Goal: Find specific page/section: Find specific page/section

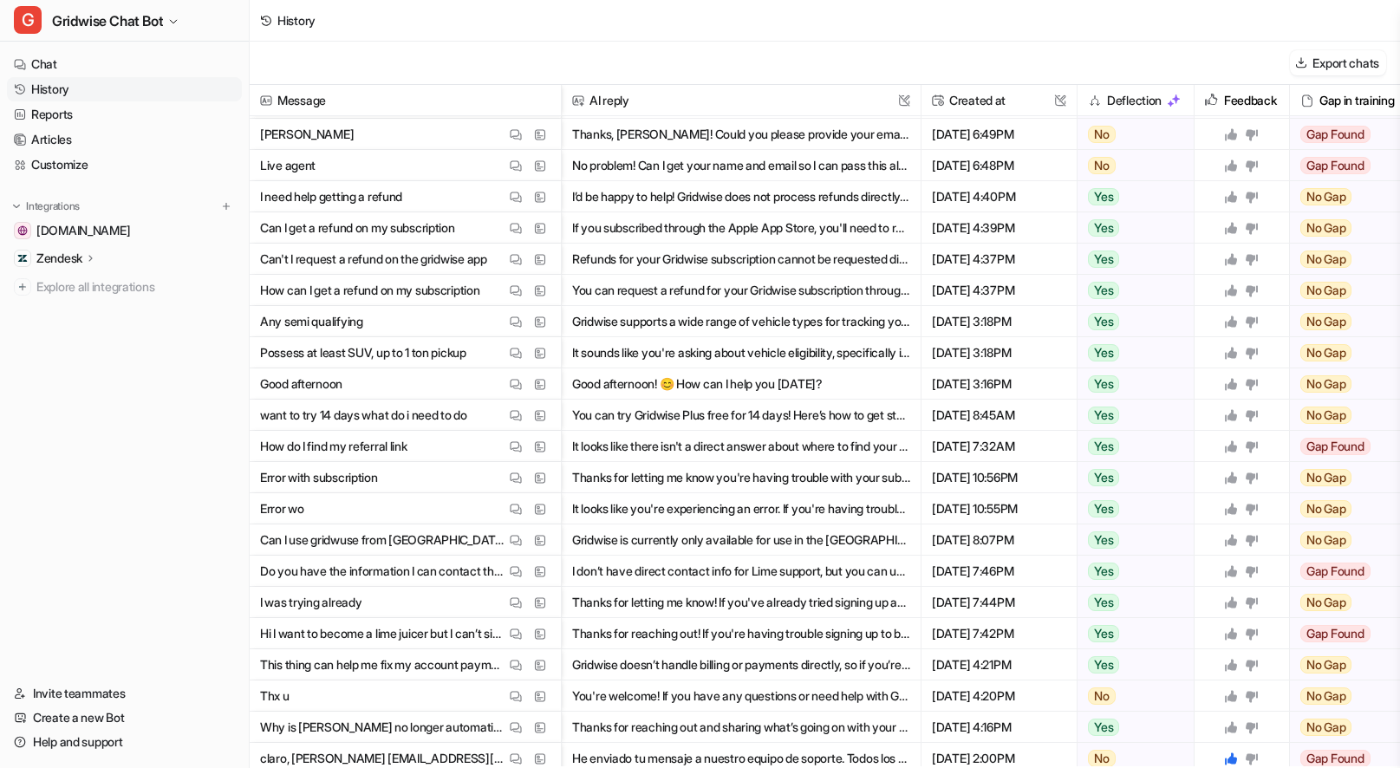
scroll to position [283, 0]
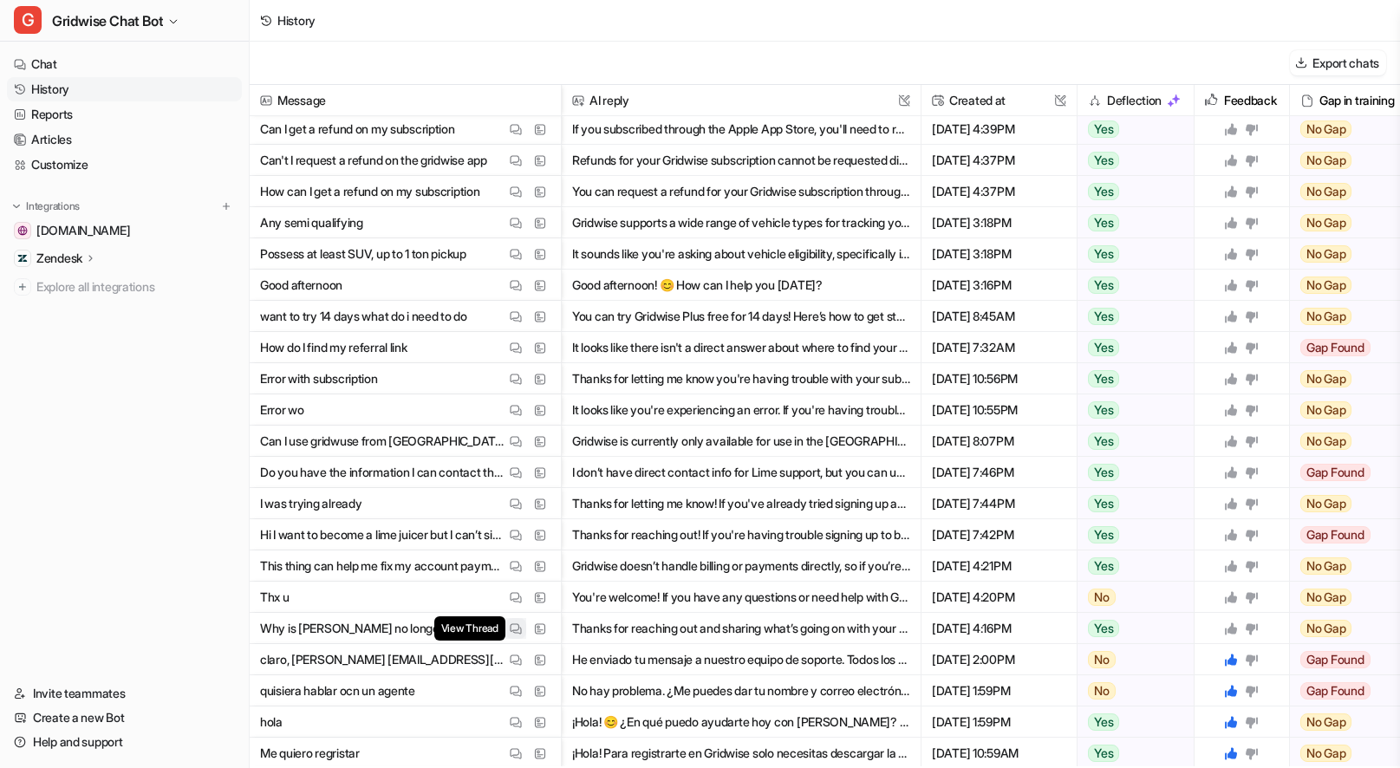
click at [514, 622] on img at bounding box center [516, 628] width 12 height 13
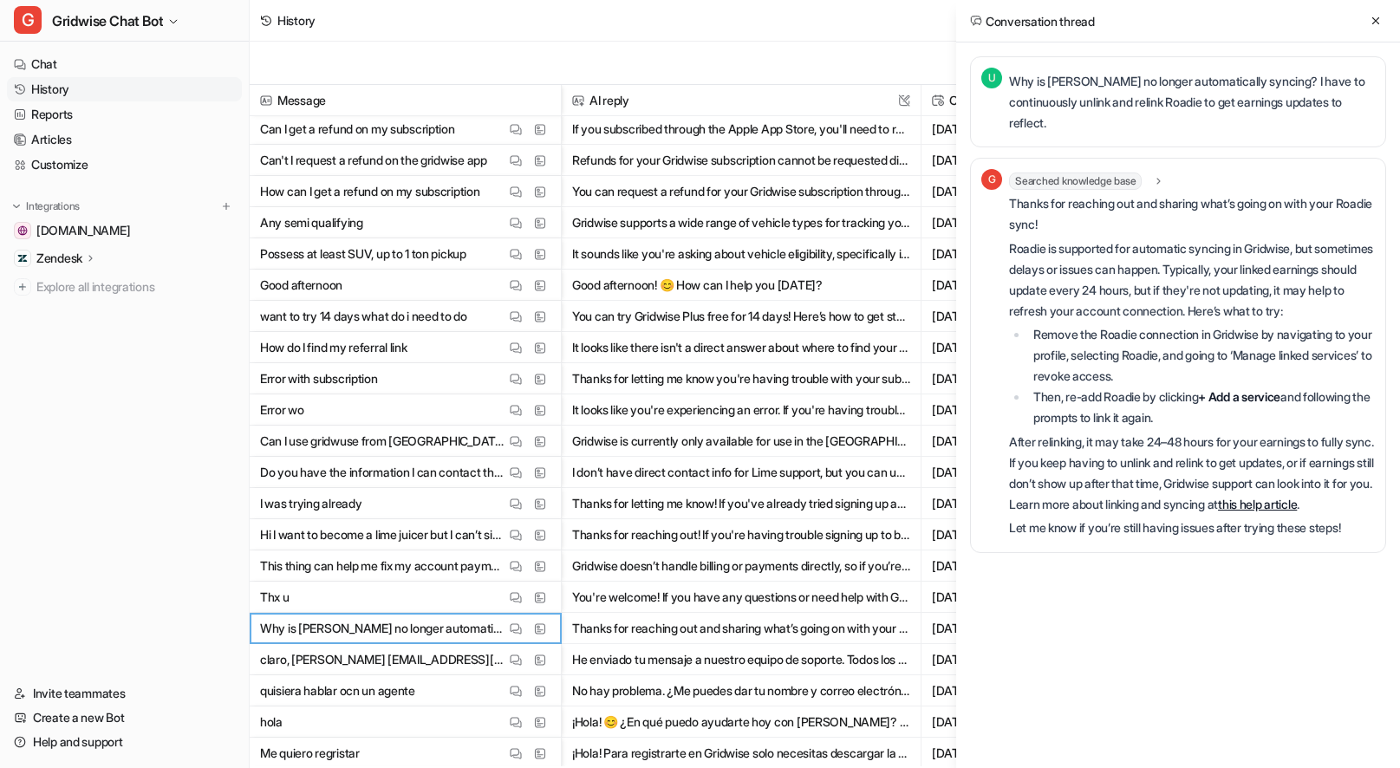
drag, startPoint x: 1374, startPoint y: 13, endPoint x: 1362, endPoint y: 33, distance: 22.9
click at [1374, 14] on button at bounding box center [1375, 20] width 21 height 21
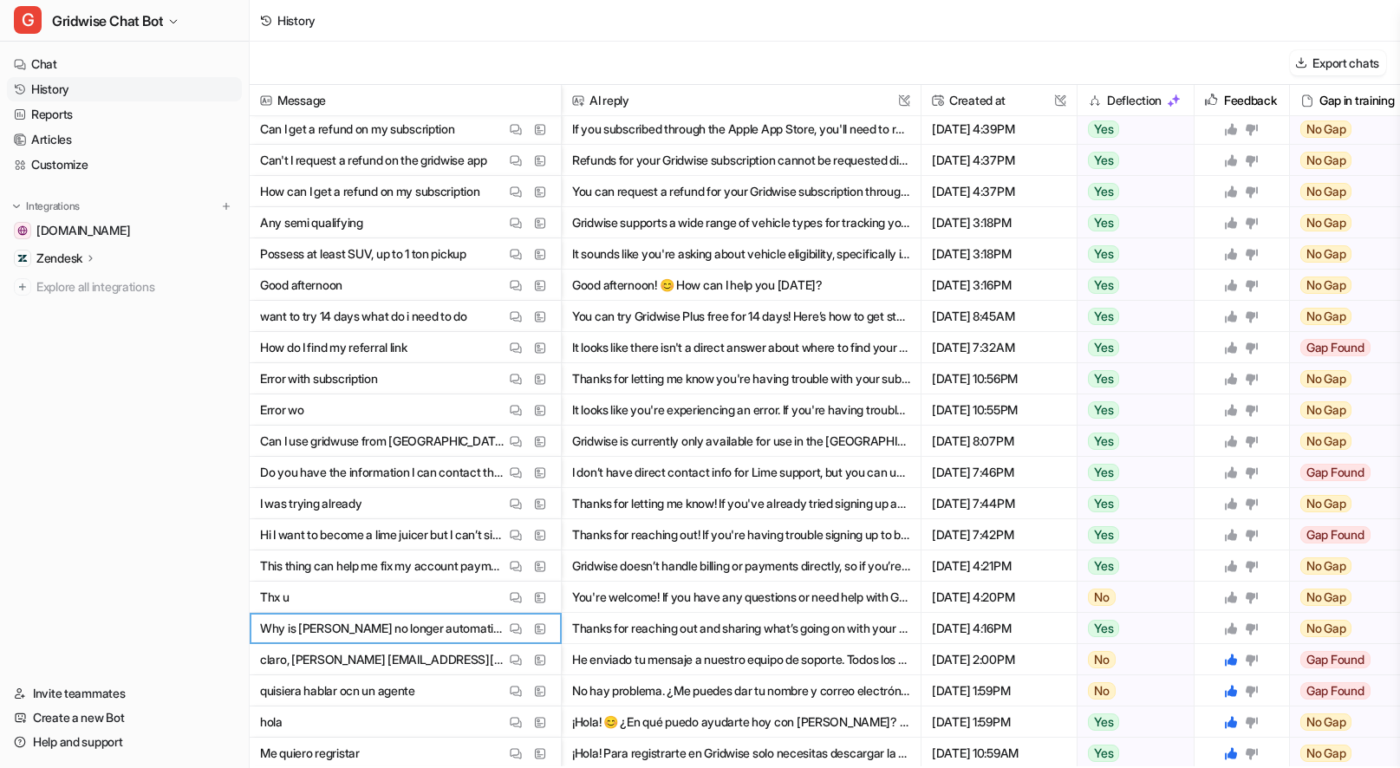
click at [1231, 627] on icon at bounding box center [1231, 628] width 12 height 12
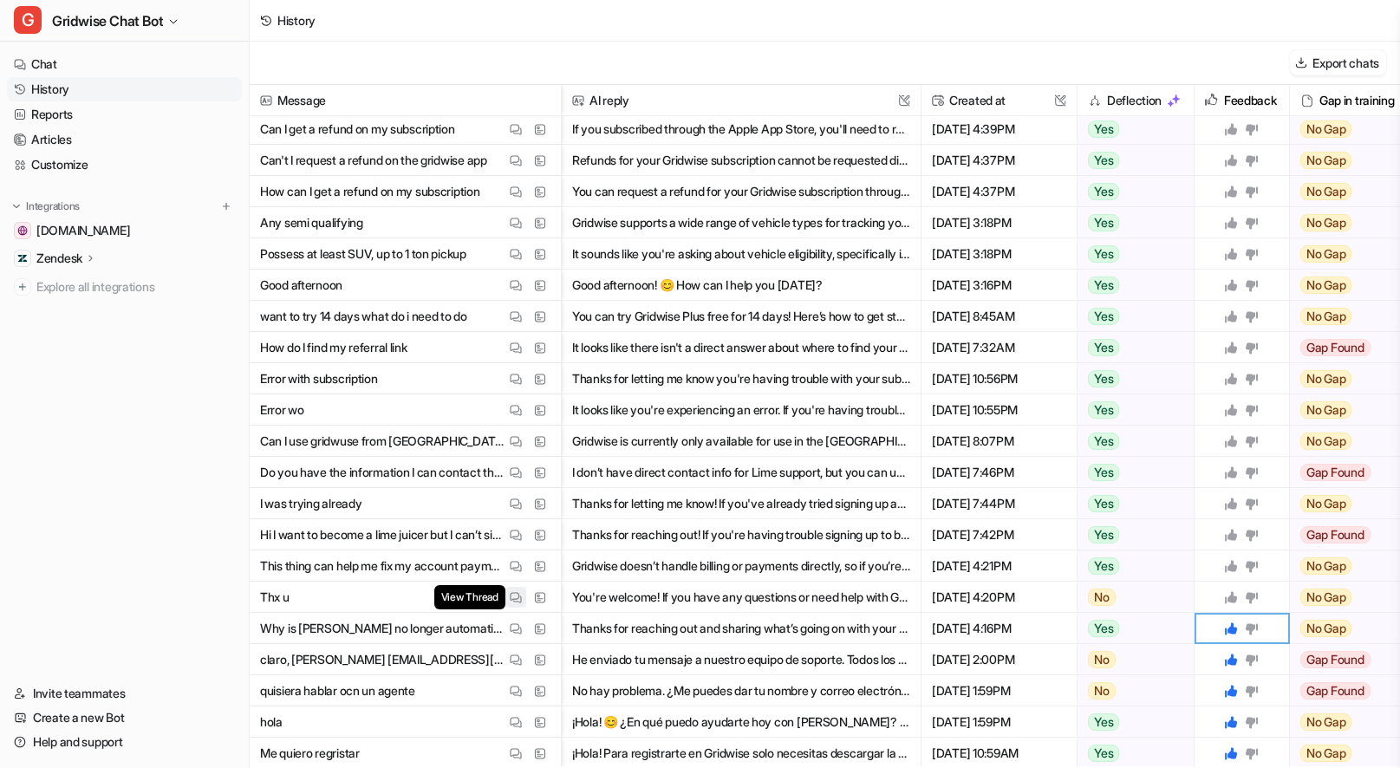
click at [510, 595] on img at bounding box center [516, 597] width 12 height 13
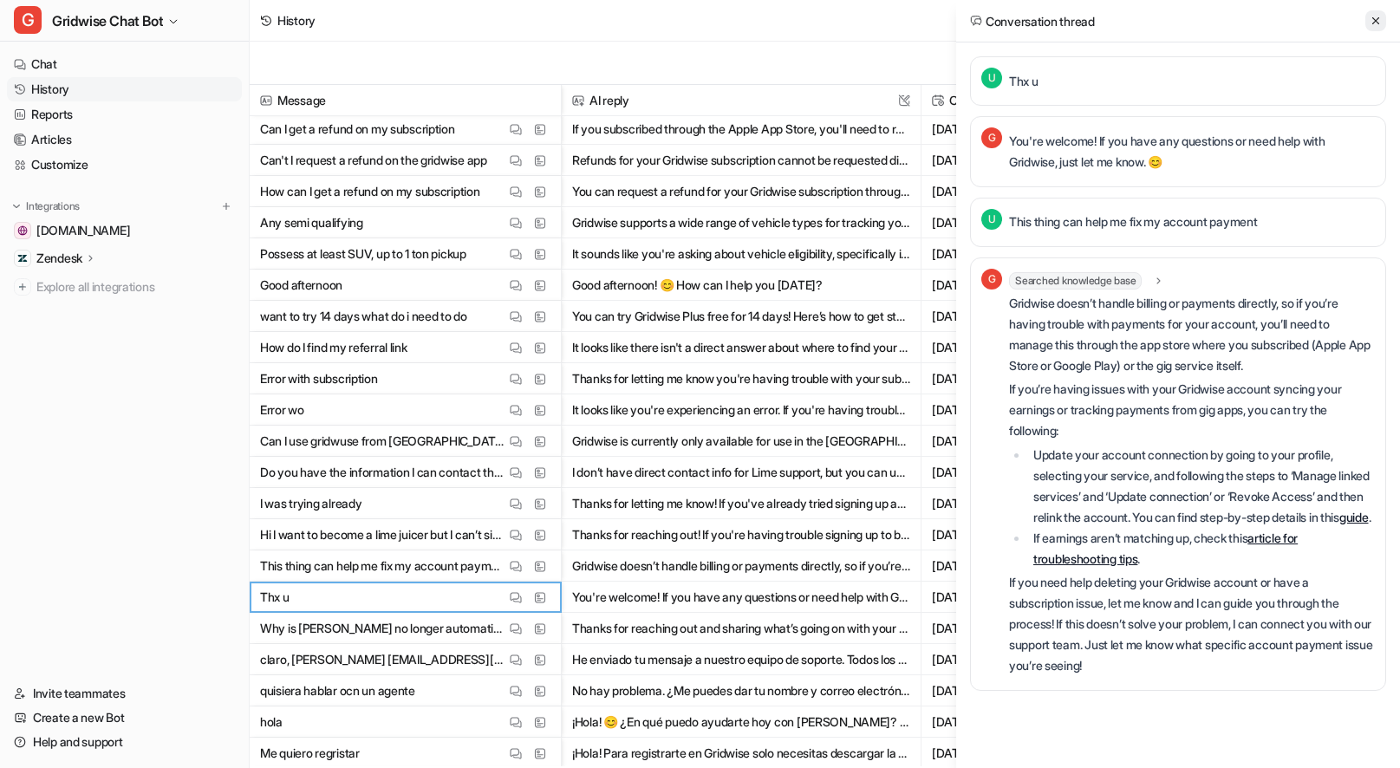
click at [1370, 25] on icon at bounding box center [1375, 21] width 12 height 12
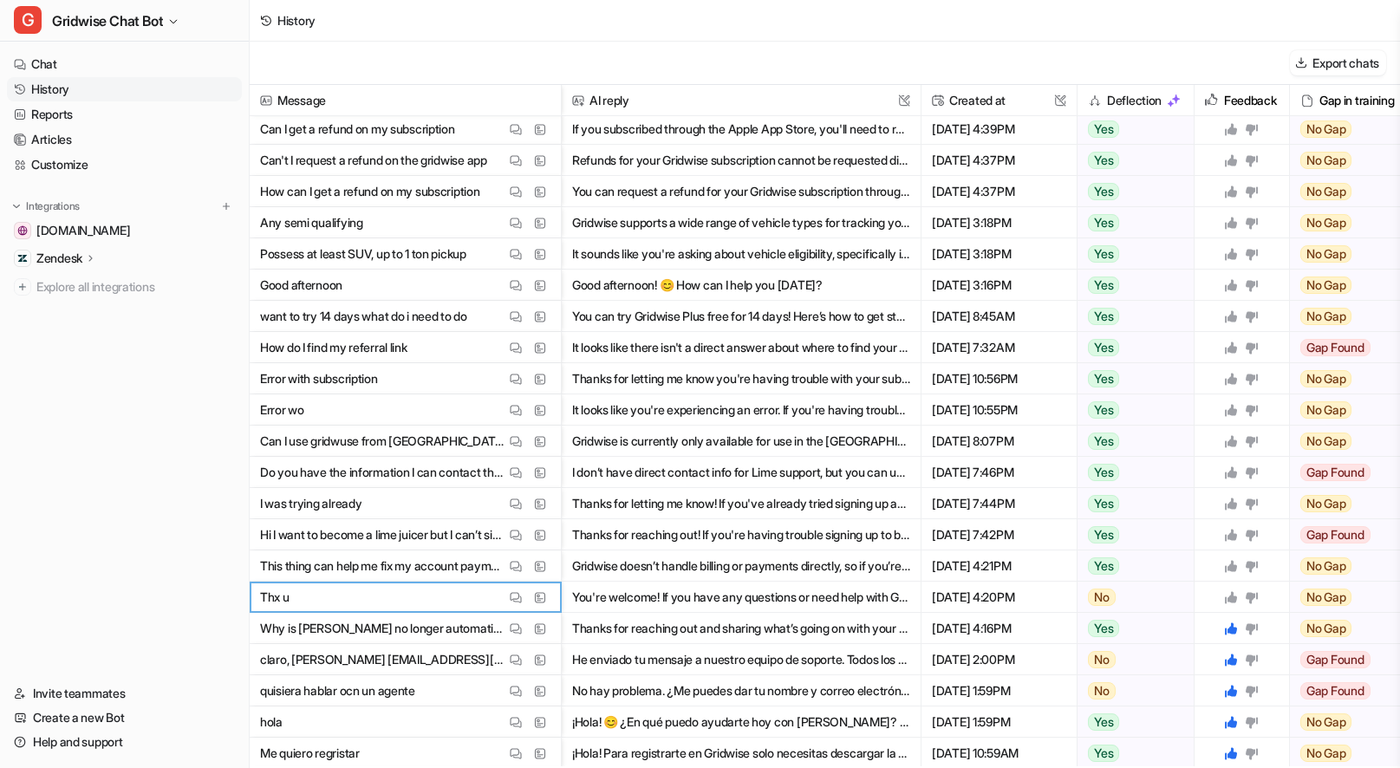
click at [1231, 601] on icon at bounding box center [1231, 597] width 12 height 12
click at [1225, 569] on icon at bounding box center [1231, 566] width 12 height 12
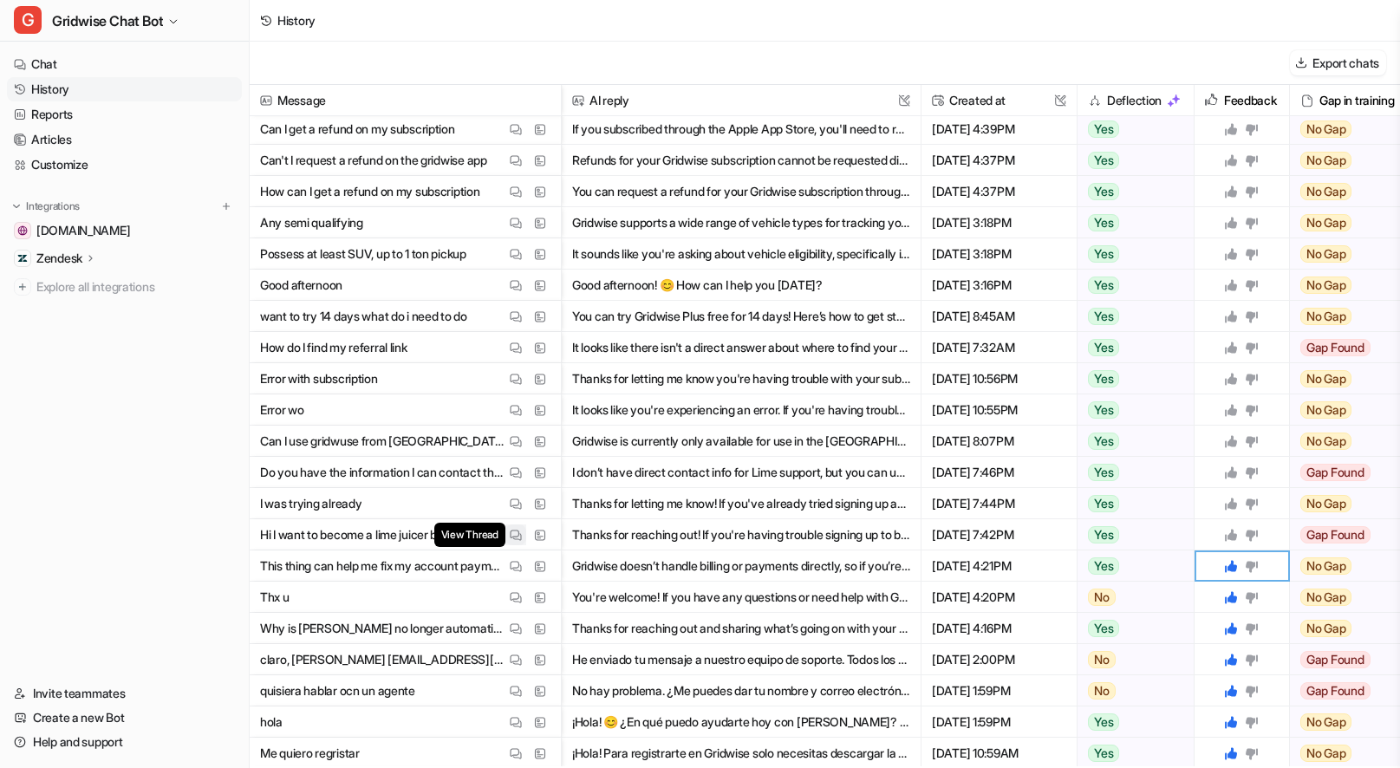
click at [520, 531] on img at bounding box center [516, 535] width 12 height 13
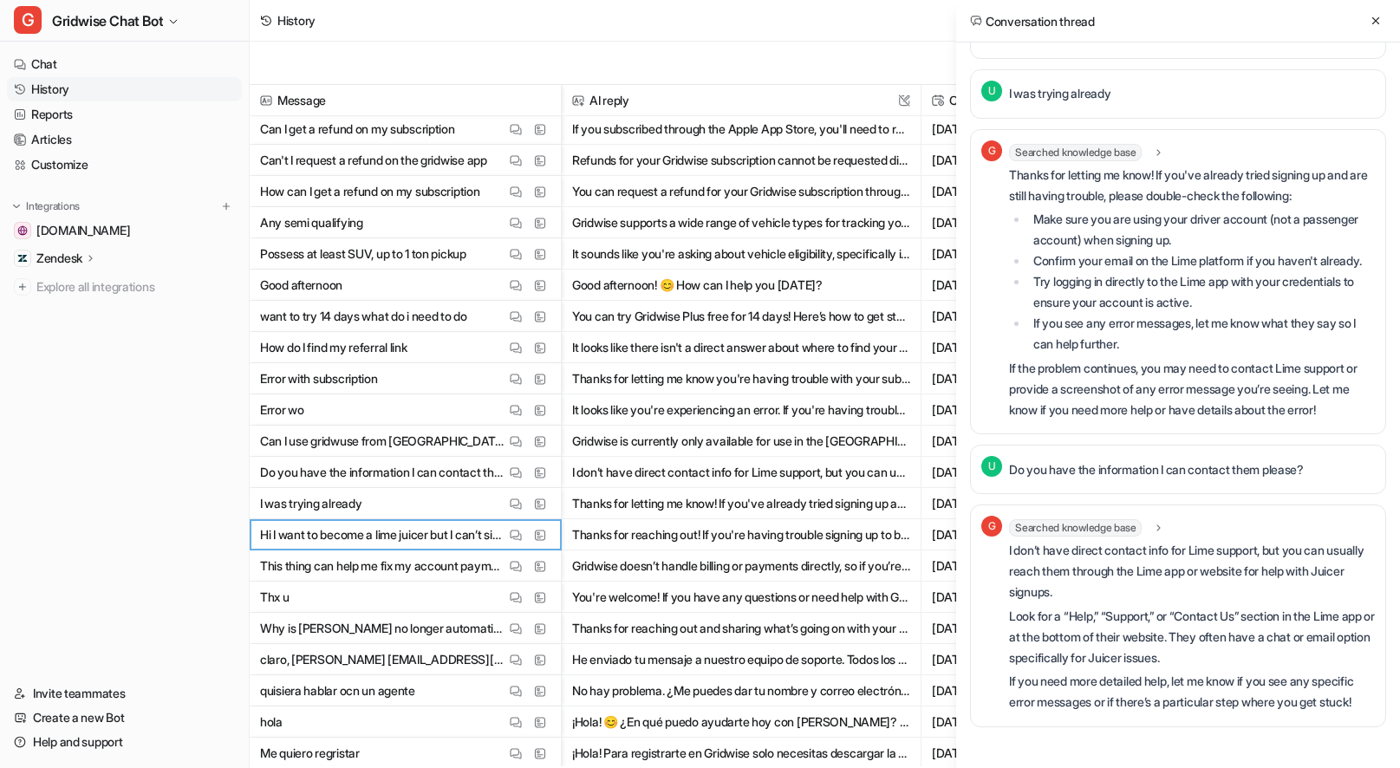
scroll to position [383, 0]
click at [1373, 29] on button at bounding box center [1375, 20] width 21 height 21
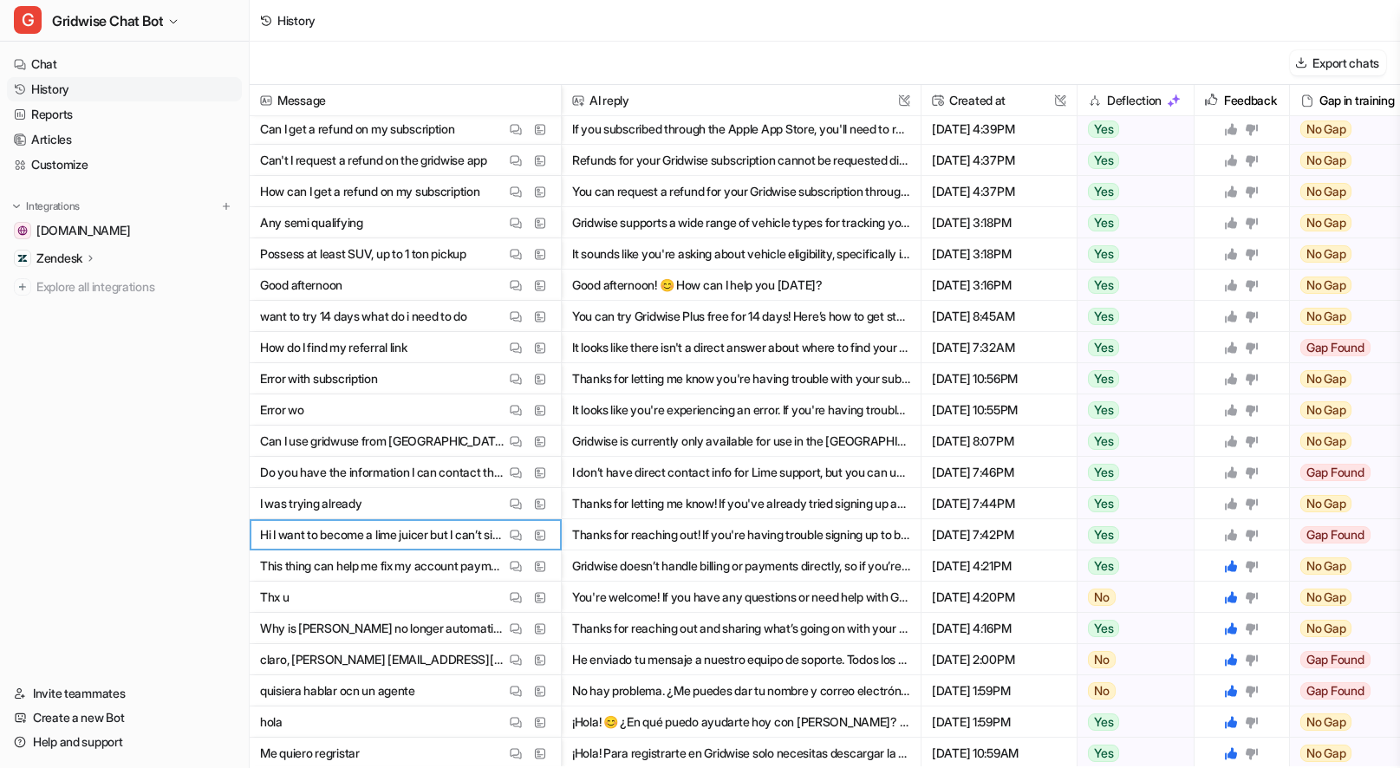
click at [1236, 534] on icon at bounding box center [1231, 535] width 12 height 12
click at [1231, 505] on icon at bounding box center [1231, 503] width 12 height 12
click at [1232, 468] on icon at bounding box center [1231, 472] width 12 height 12
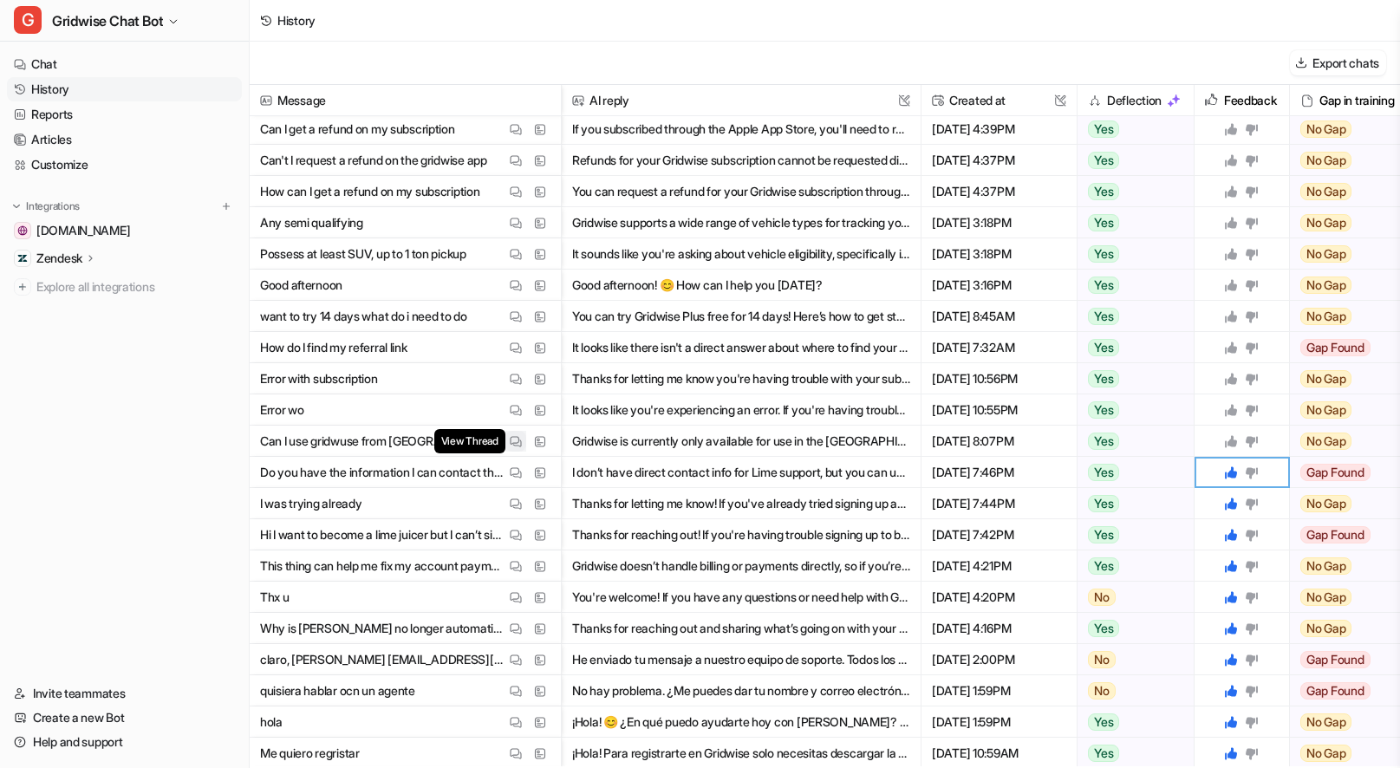
click at [520, 439] on img at bounding box center [516, 441] width 12 height 13
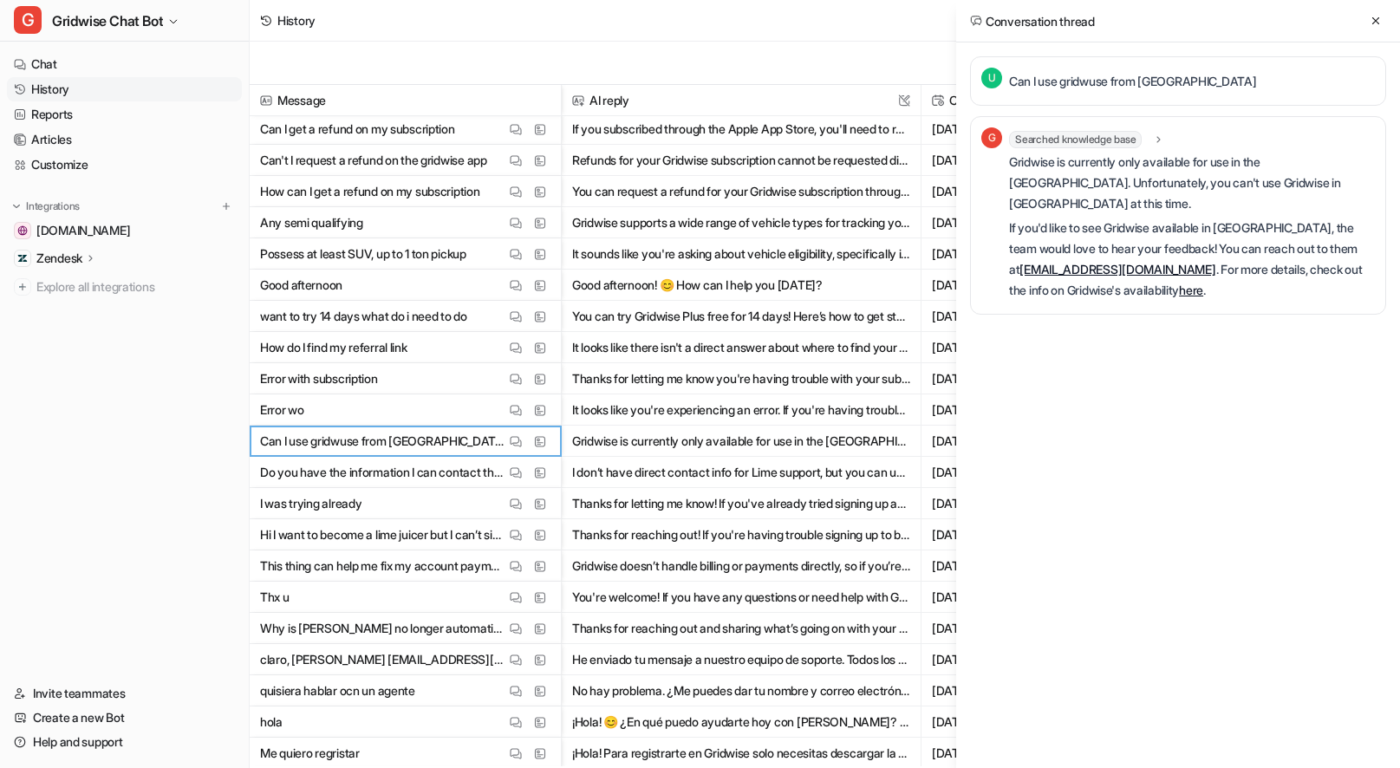
scroll to position [0, 0]
click at [1369, 15] on icon at bounding box center [1375, 21] width 12 height 12
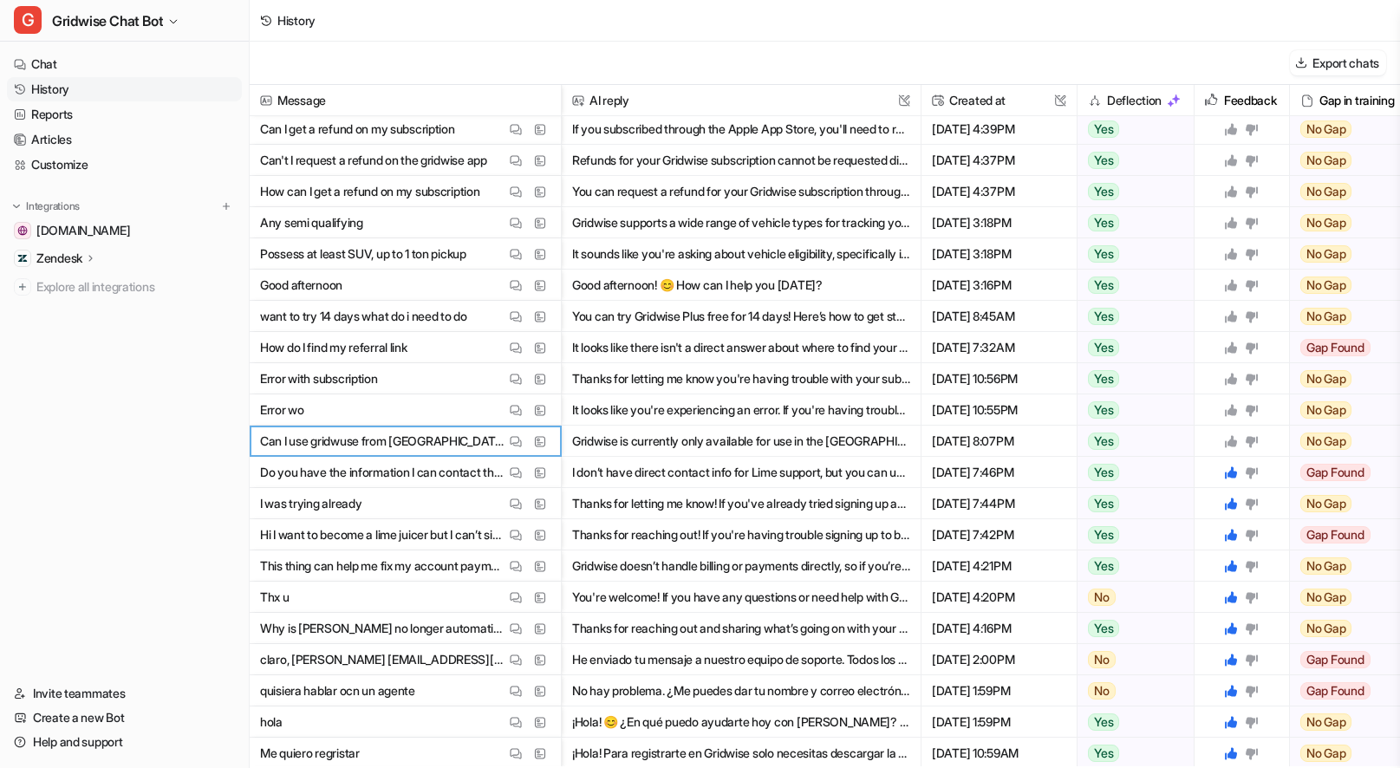
click at [1225, 444] on icon at bounding box center [1231, 441] width 12 height 12
click at [516, 408] on img at bounding box center [516, 410] width 12 height 13
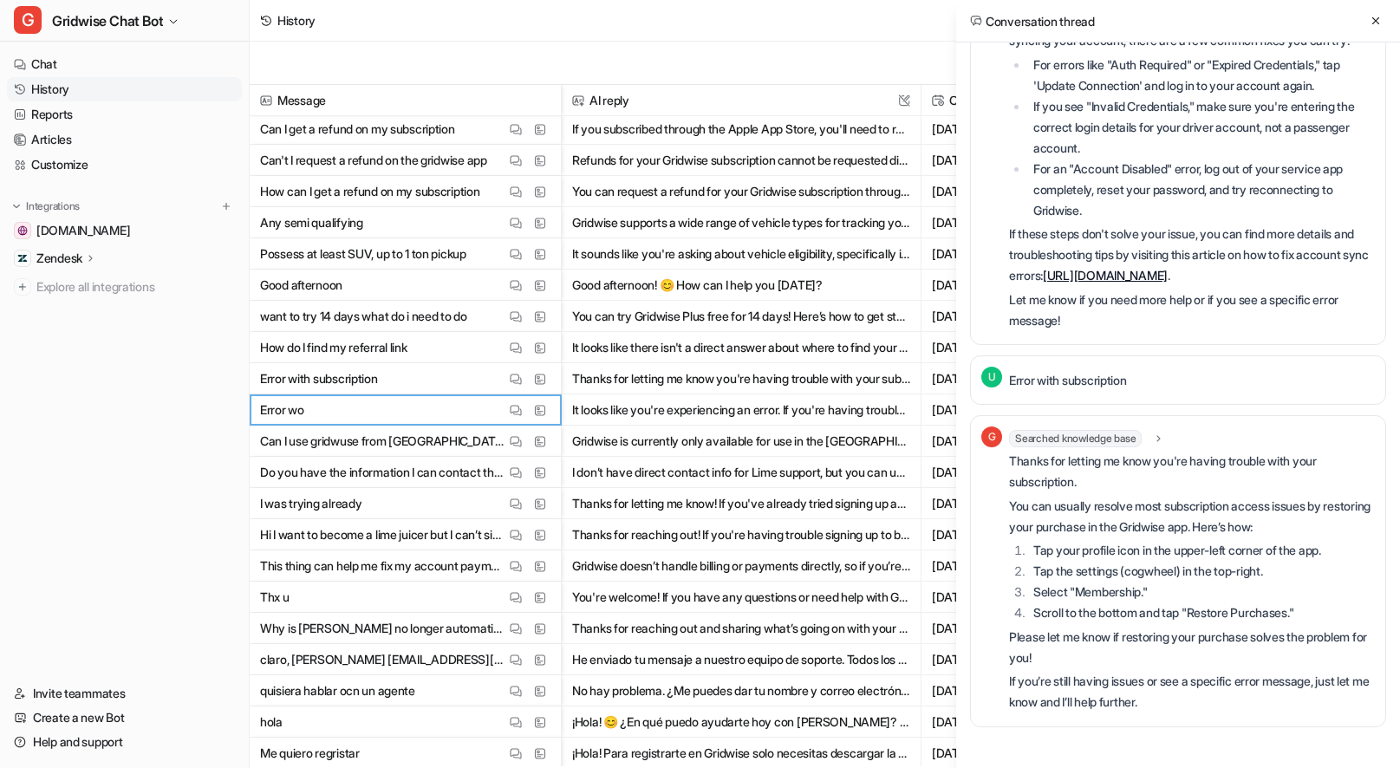
scroll to position [162, 0]
click at [1380, 17] on icon at bounding box center [1375, 21] width 12 height 12
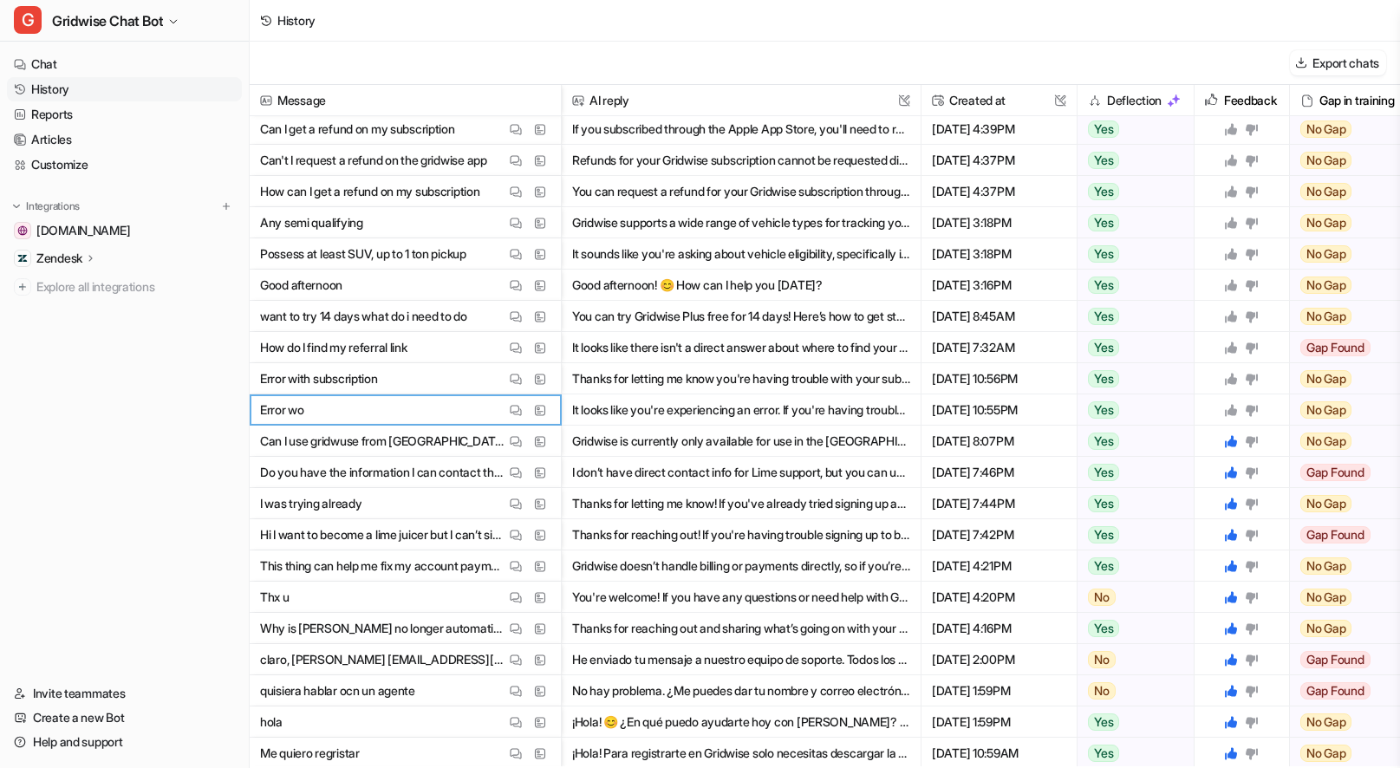
drag, startPoint x: 1231, startPoint y: 408, endPoint x: 1233, endPoint y: 370, distance: 38.2
click at [1231, 408] on icon at bounding box center [1231, 410] width 12 height 12
click at [1233, 367] on div at bounding box center [1241, 378] width 81 height 30
click at [1233, 372] on icon at bounding box center [1231, 379] width 14 height 14
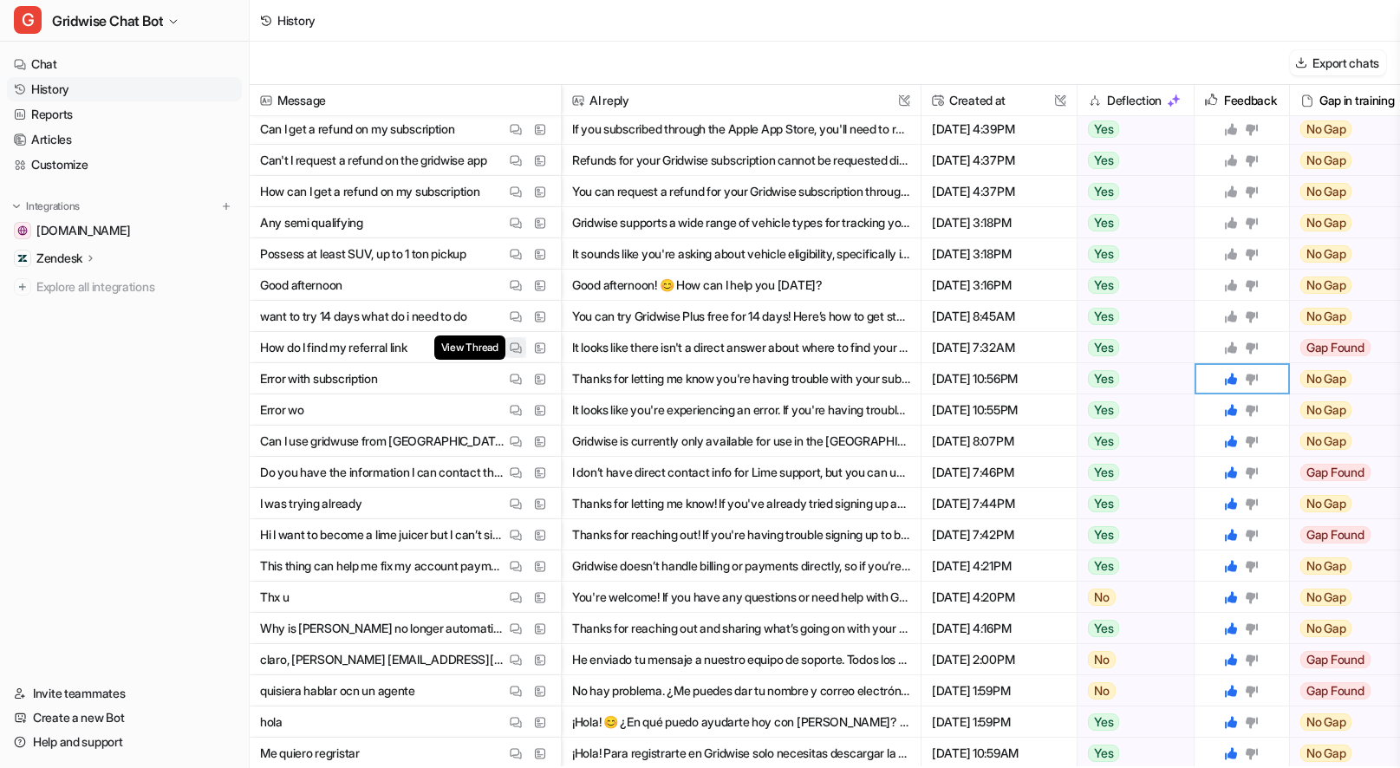
click at [519, 347] on img at bounding box center [516, 347] width 12 height 13
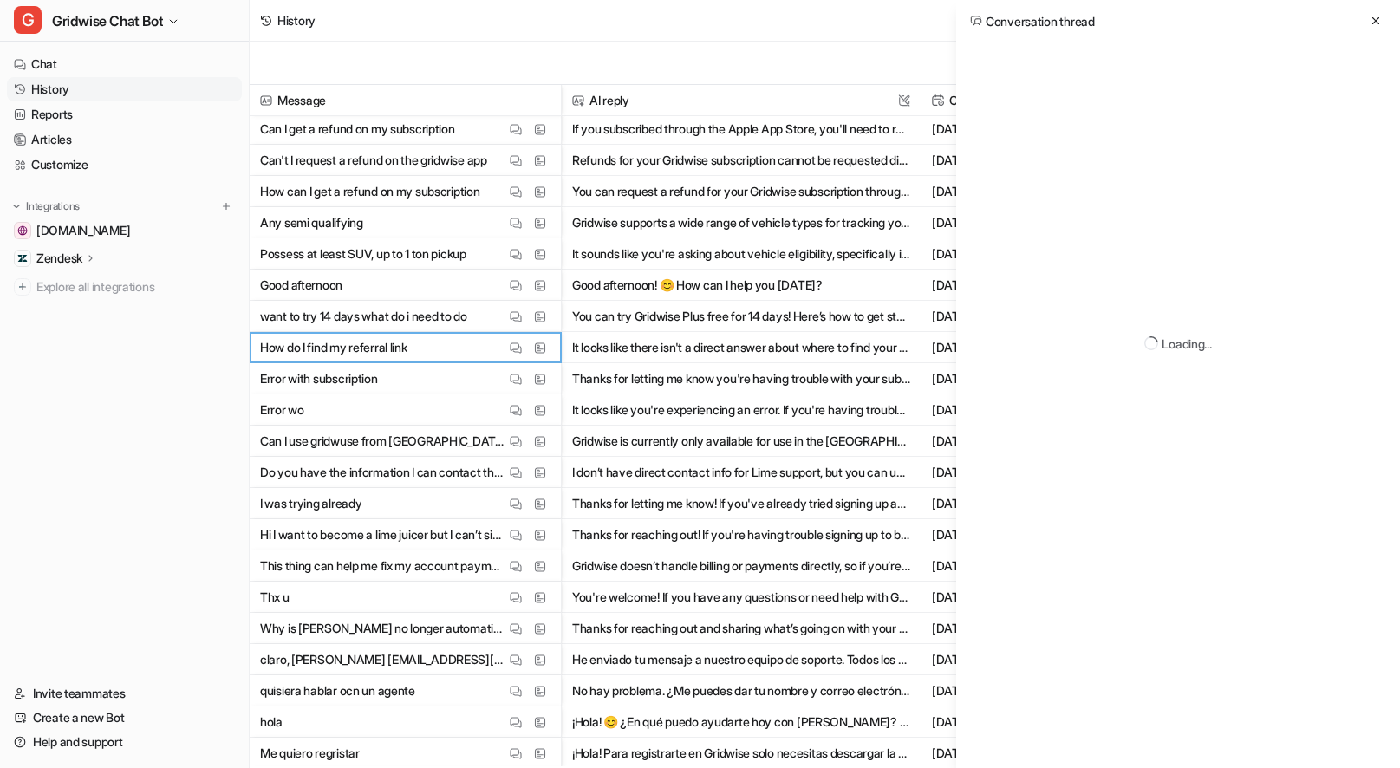
scroll to position [0, 0]
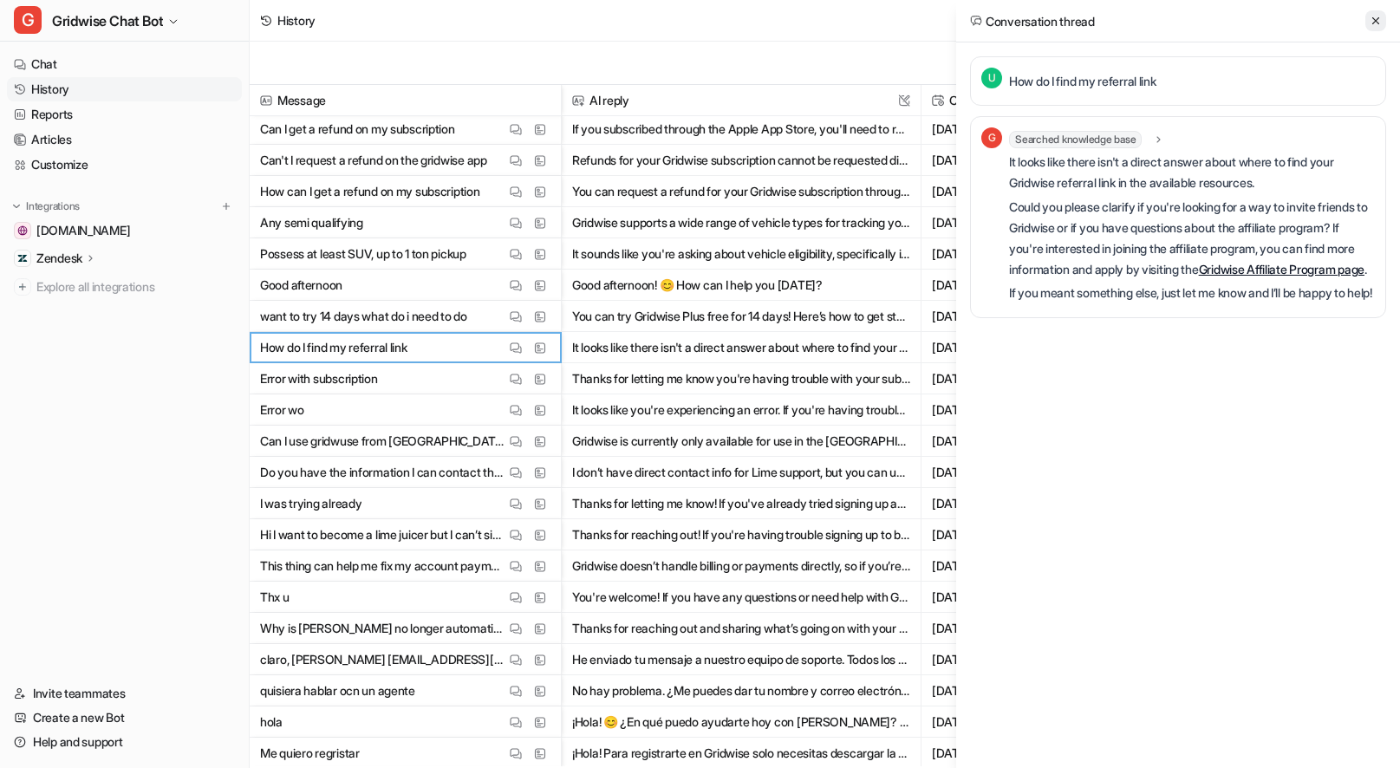
click at [1375, 29] on button at bounding box center [1375, 20] width 21 height 21
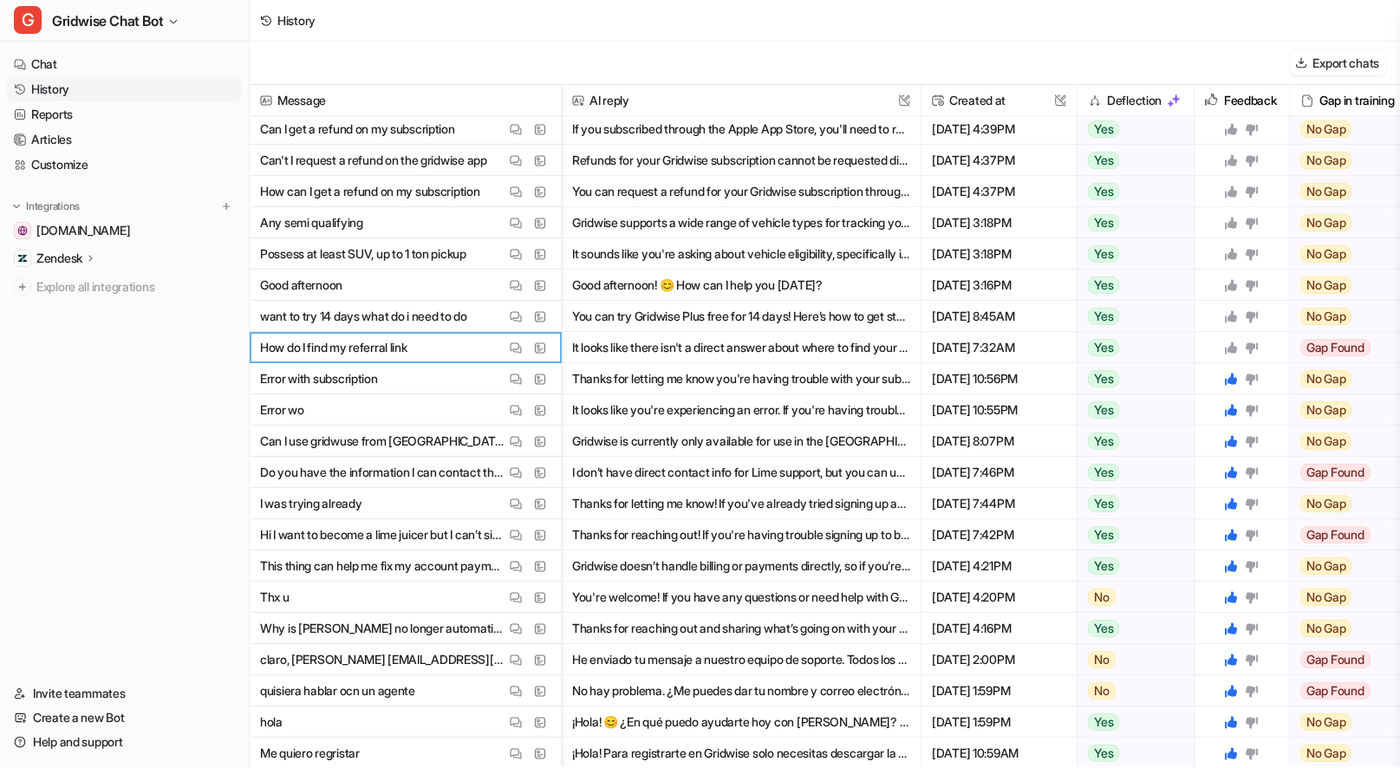
click at [1228, 347] on icon at bounding box center [1231, 348] width 14 height 14
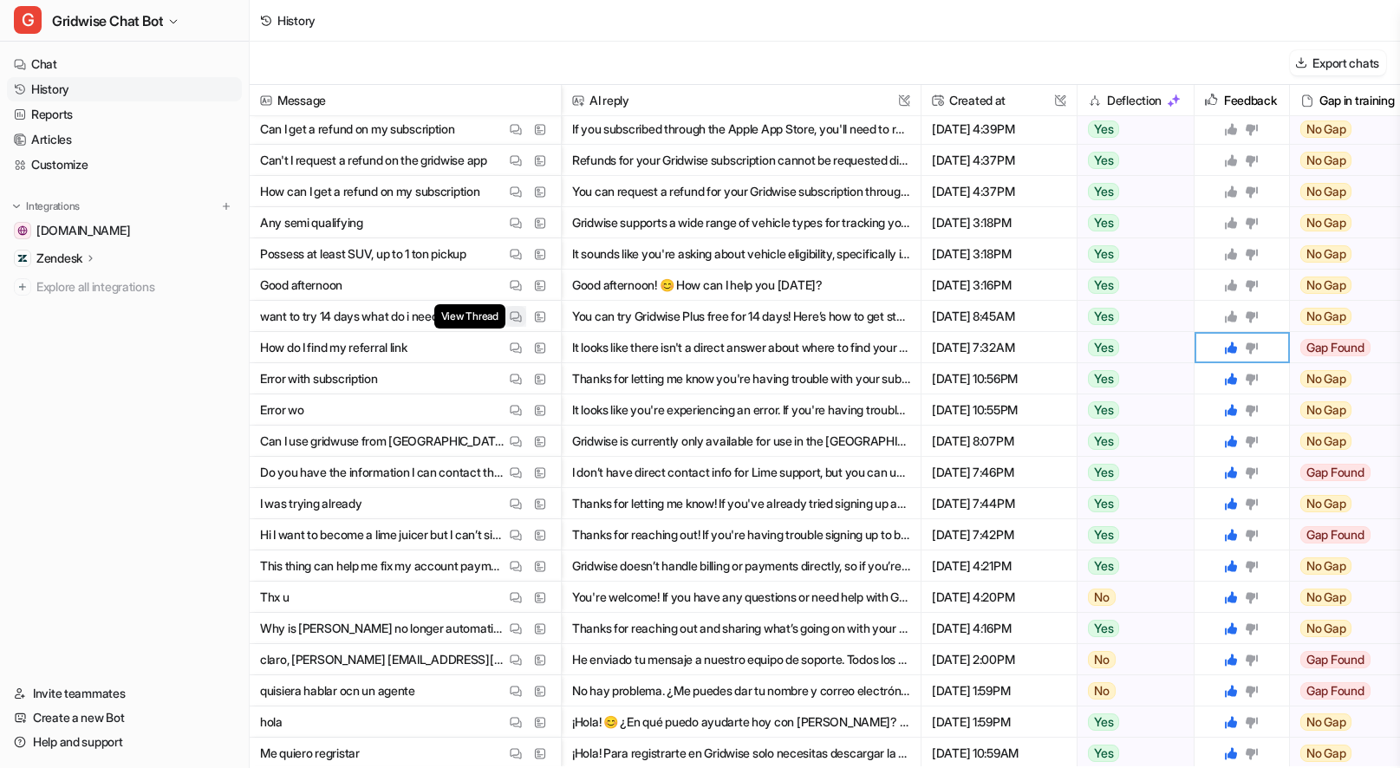
click at [519, 315] on img at bounding box center [516, 316] width 12 height 13
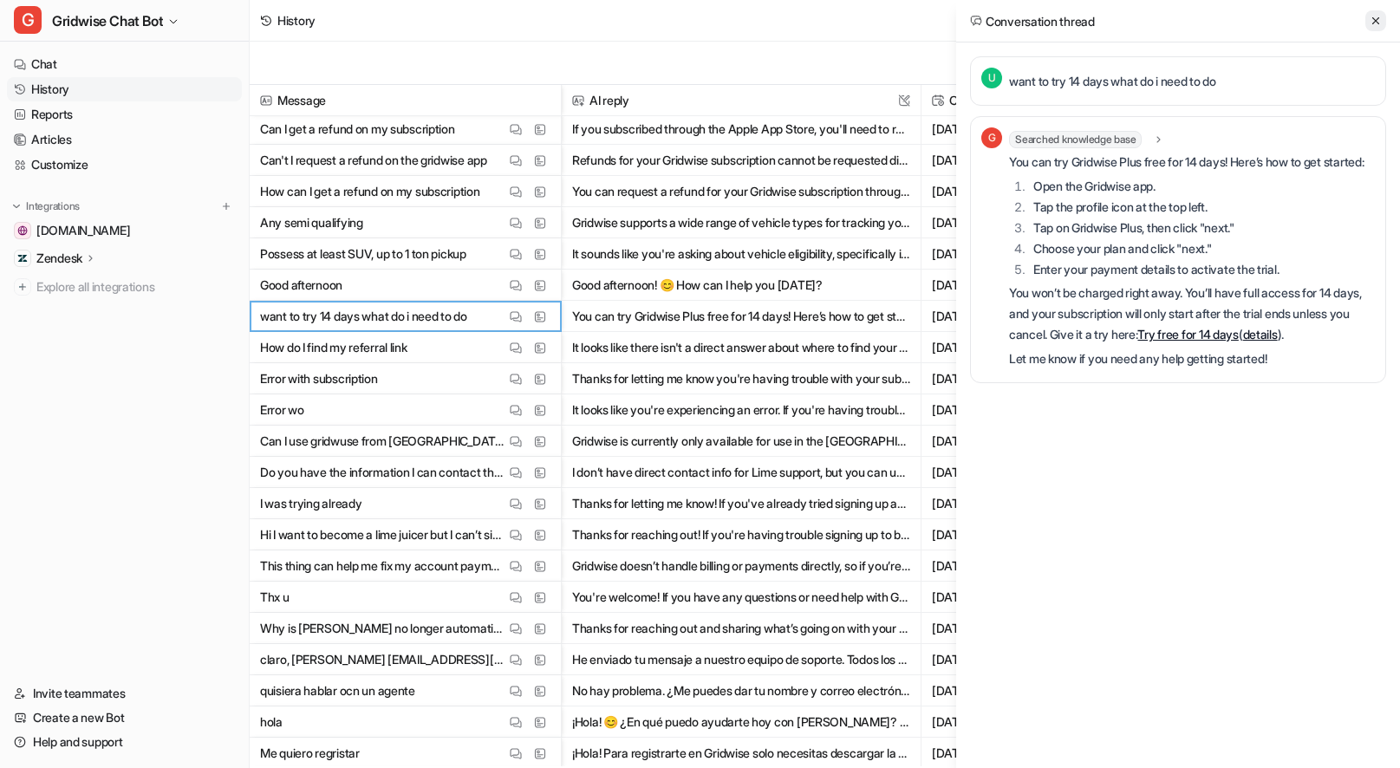
click at [1379, 18] on icon at bounding box center [1375, 21] width 12 height 12
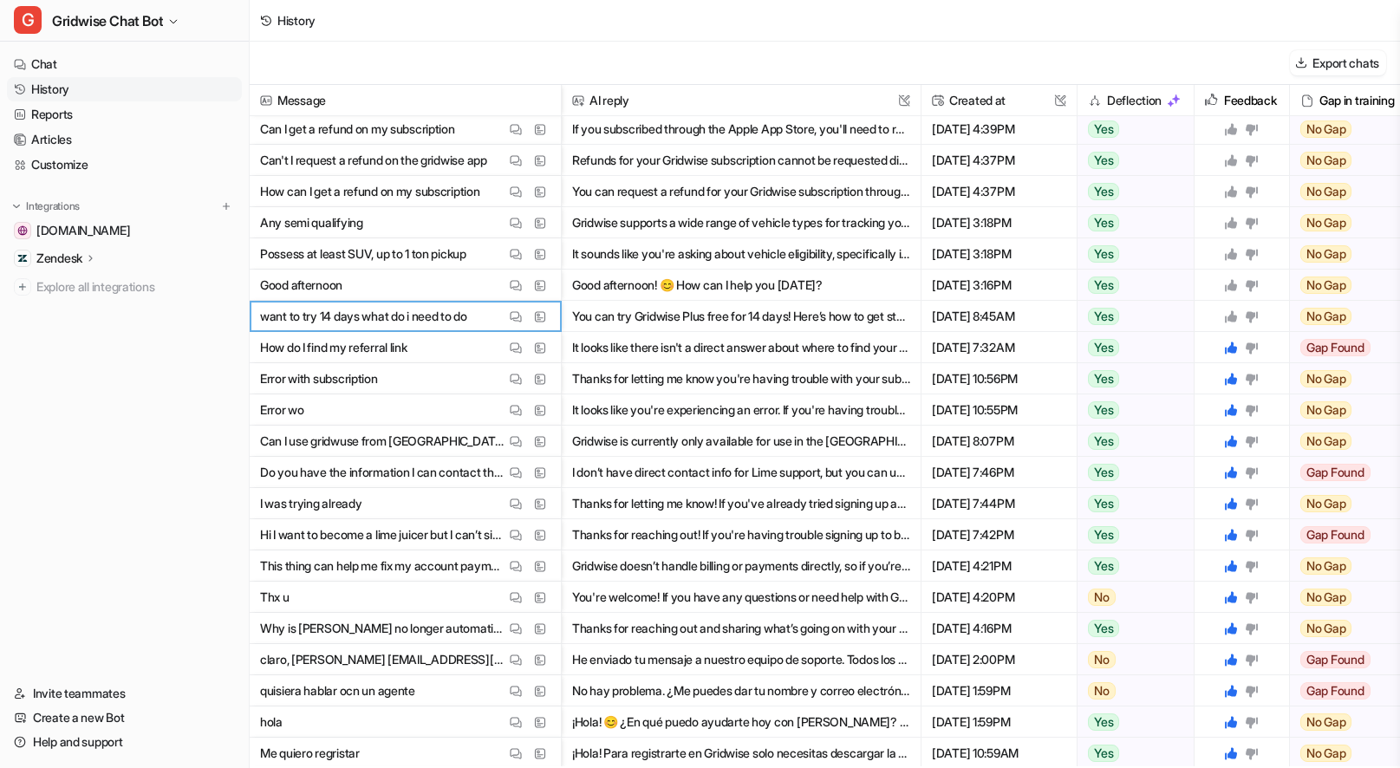
click at [1234, 318] on icon at bounding box center [1231, 316] width 12 height 12
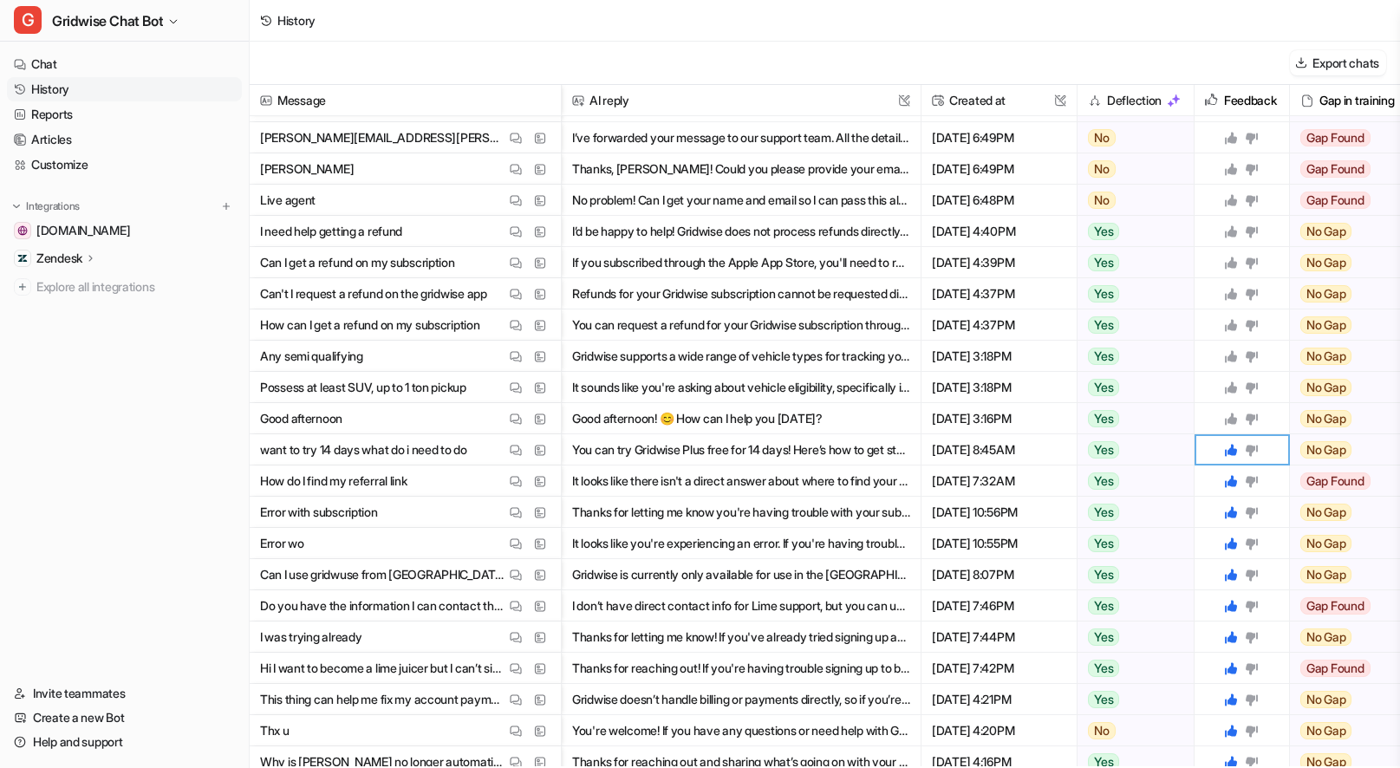
scroll to position [116, 0]
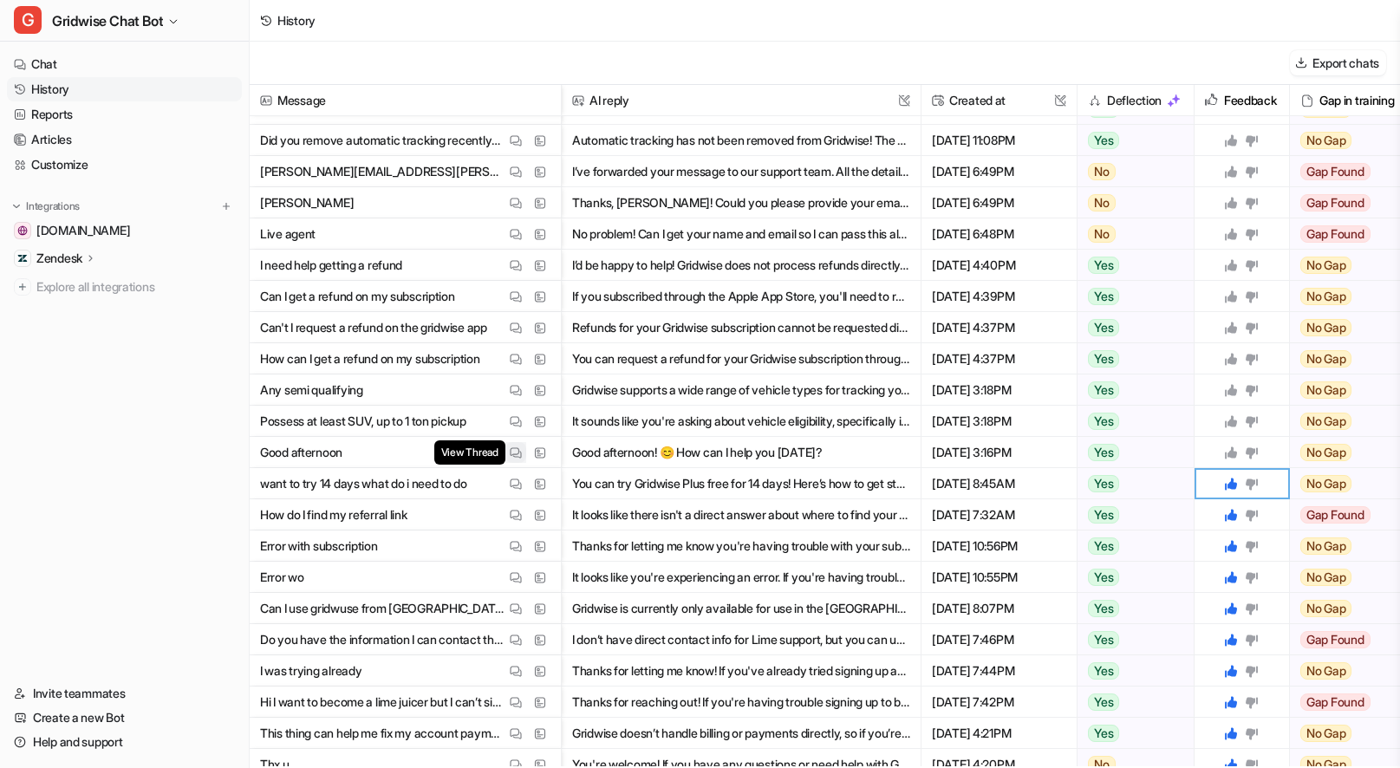
click at [505, 455] on button "View Thread" at bounding box center [515, 452] width 21 height 21
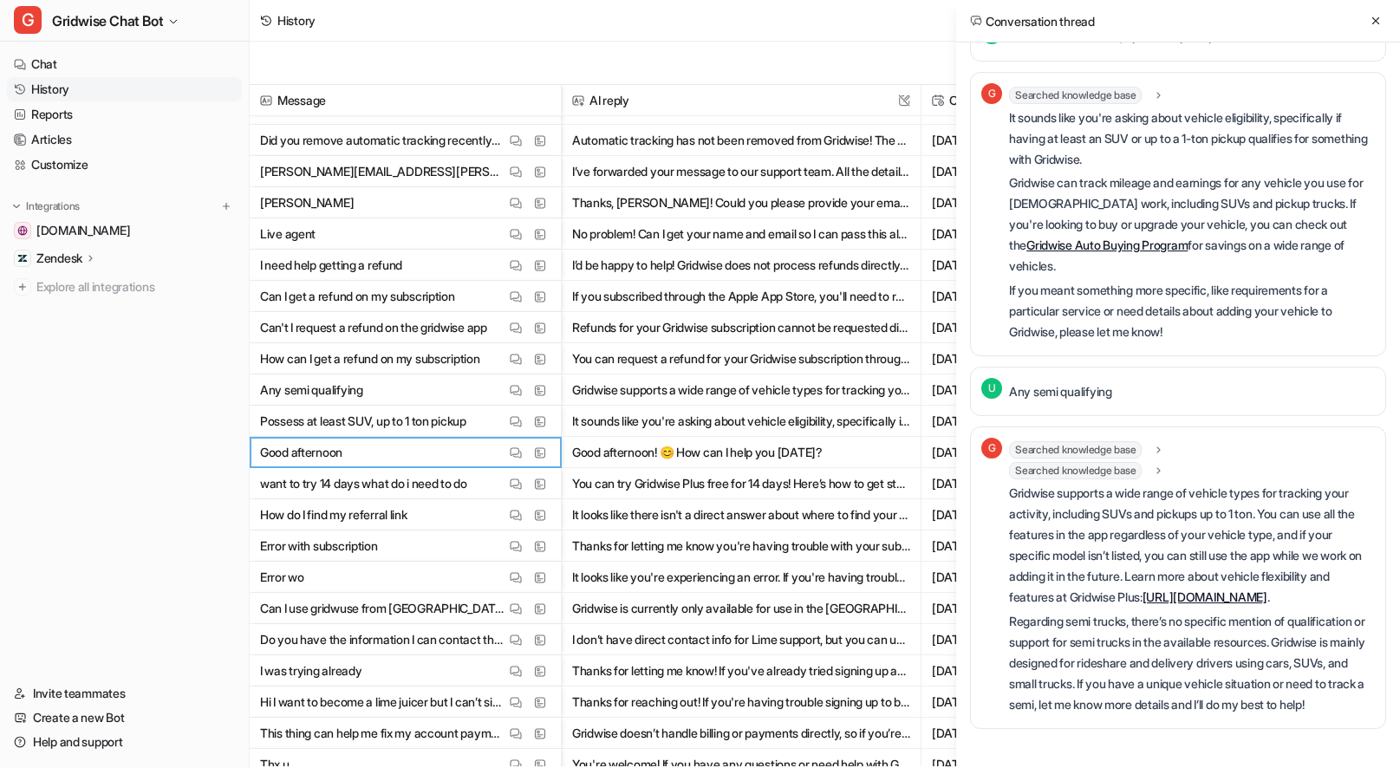
scroll to position [166, 0]
click at [1385, 21] on button at bounding box center [1375, 20] width 21 height 21
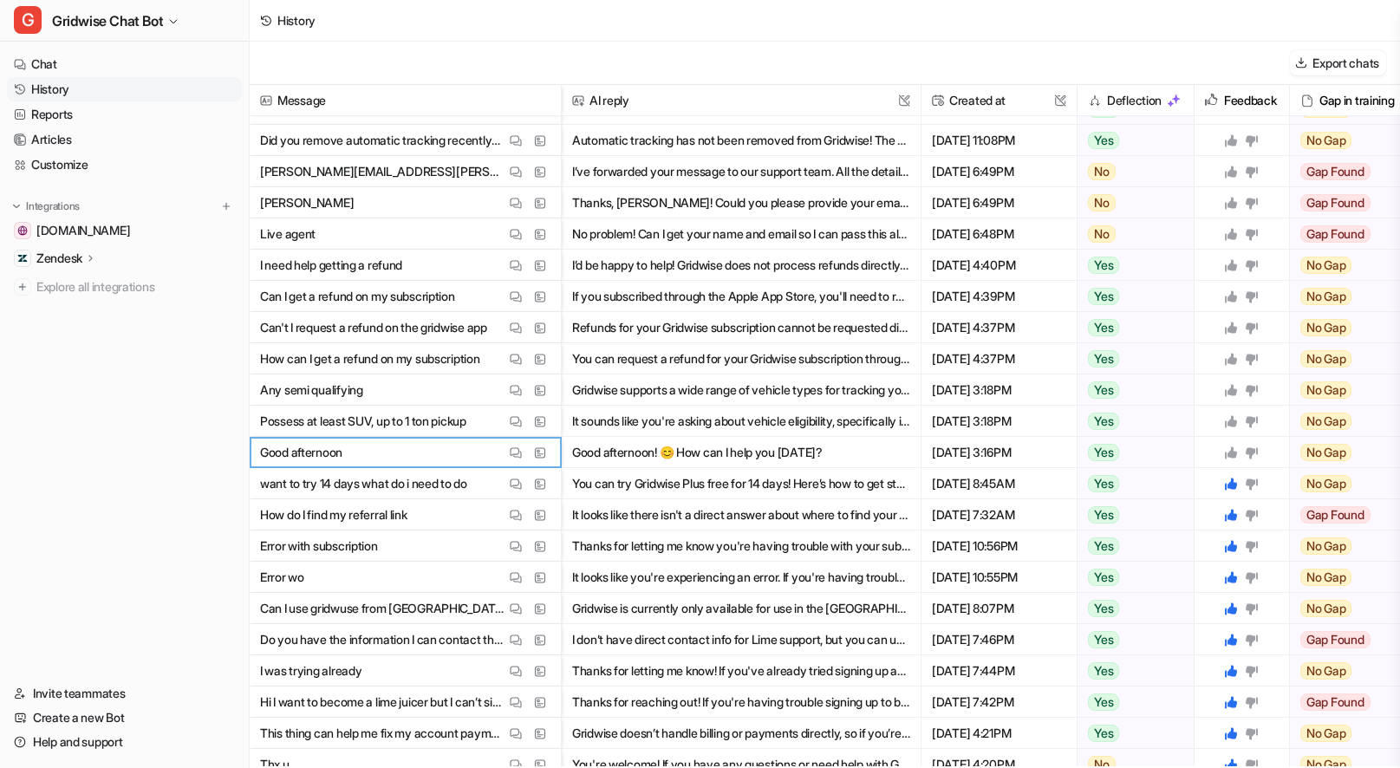
click at [1237, 452] on icon at bounding box center [1231, 452] width 14 height 14
click at [1232, 430] on div at bounding box center [1241, 421] width 81 height 30
click at [1233, 417] on icon at bounding box center [1231, 421] width 12 height 12
click at [1218, 378] on div at bounding box center [1241, 389] width 81 height 30
click at [1231, 394] on icon at bounding box center [1231, 390] width 14 height 14
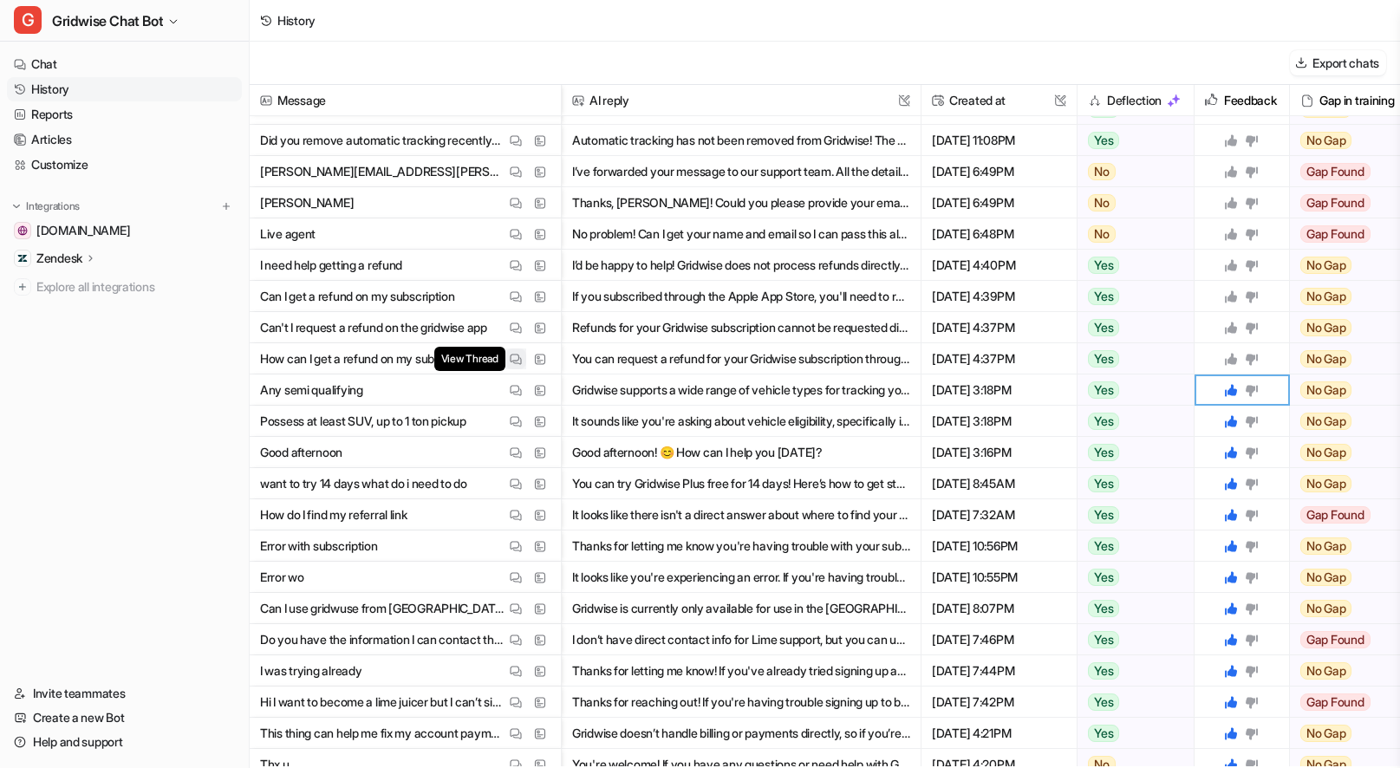
click at [520, 357] on img at bounding box center [516, 359] width 12 height 13
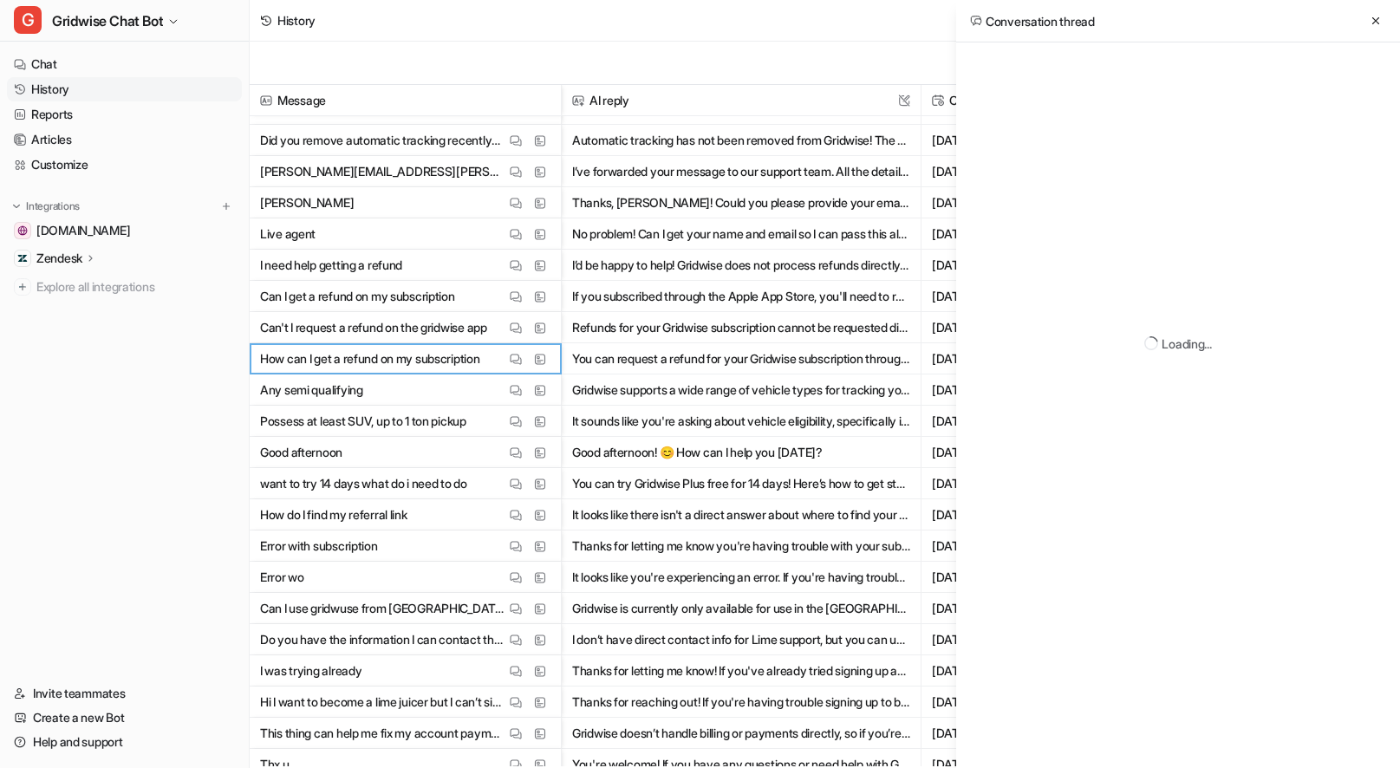
scroll to position [0, 0]
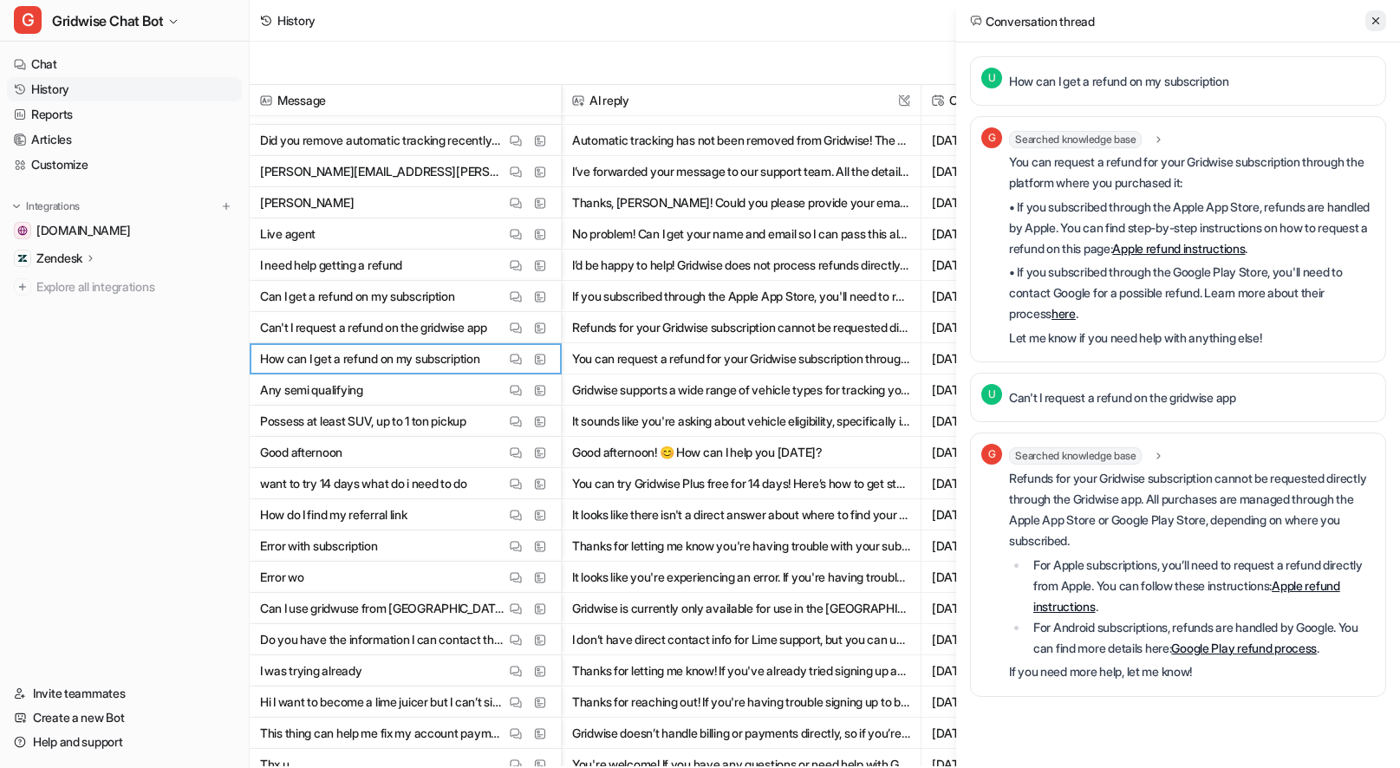
click at [1368, 22] on button at bounding box center [1375, 20] width 21 height 21
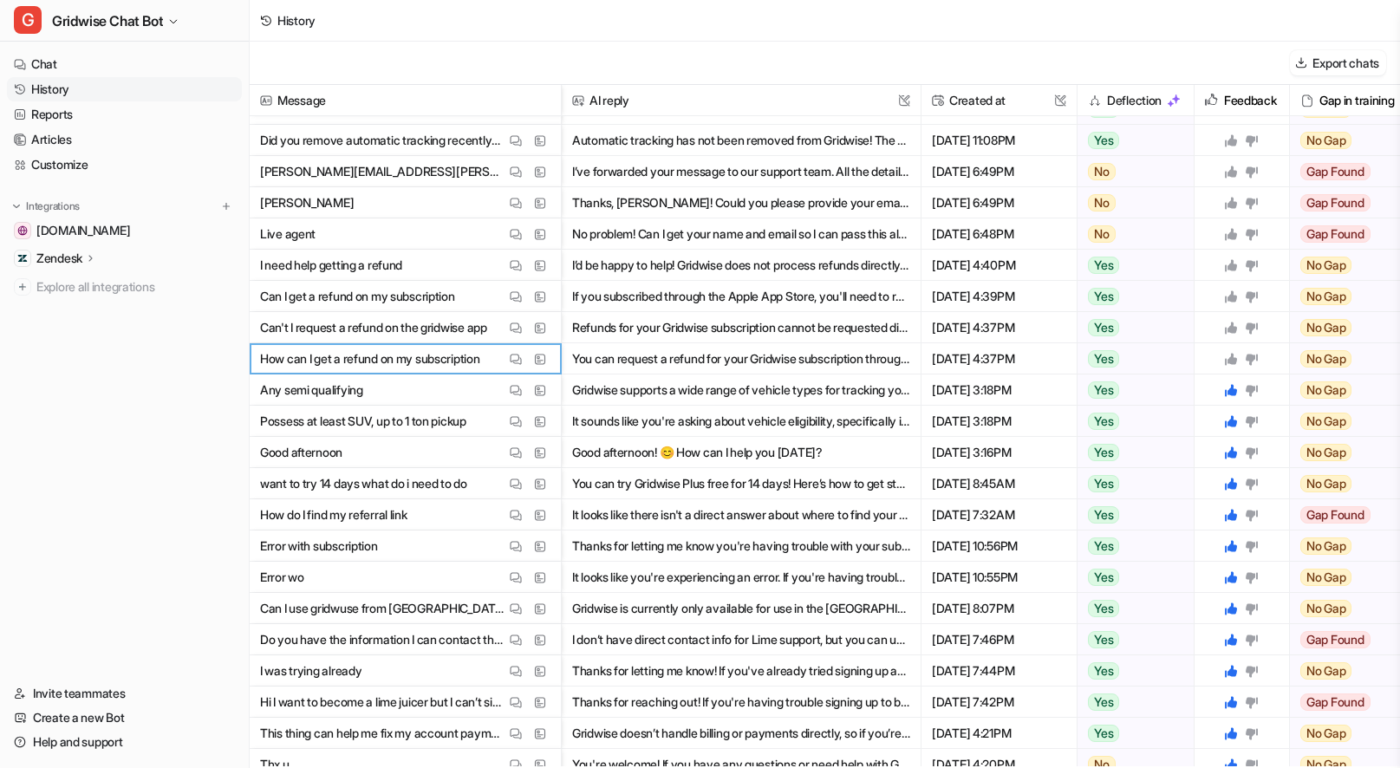
click at [1232, 356] on icon at bounding box center [1231, 359] width 12 height 12
click at [1230, 323] on icon at bounding box center [1231, 328] width 14 height 14
click at [1227, 292] on icon at bounding box center [1231, 296] width 14 height 14
click at [1226, 267] on icon at bounding box center [1231, 265] width 14 height 14
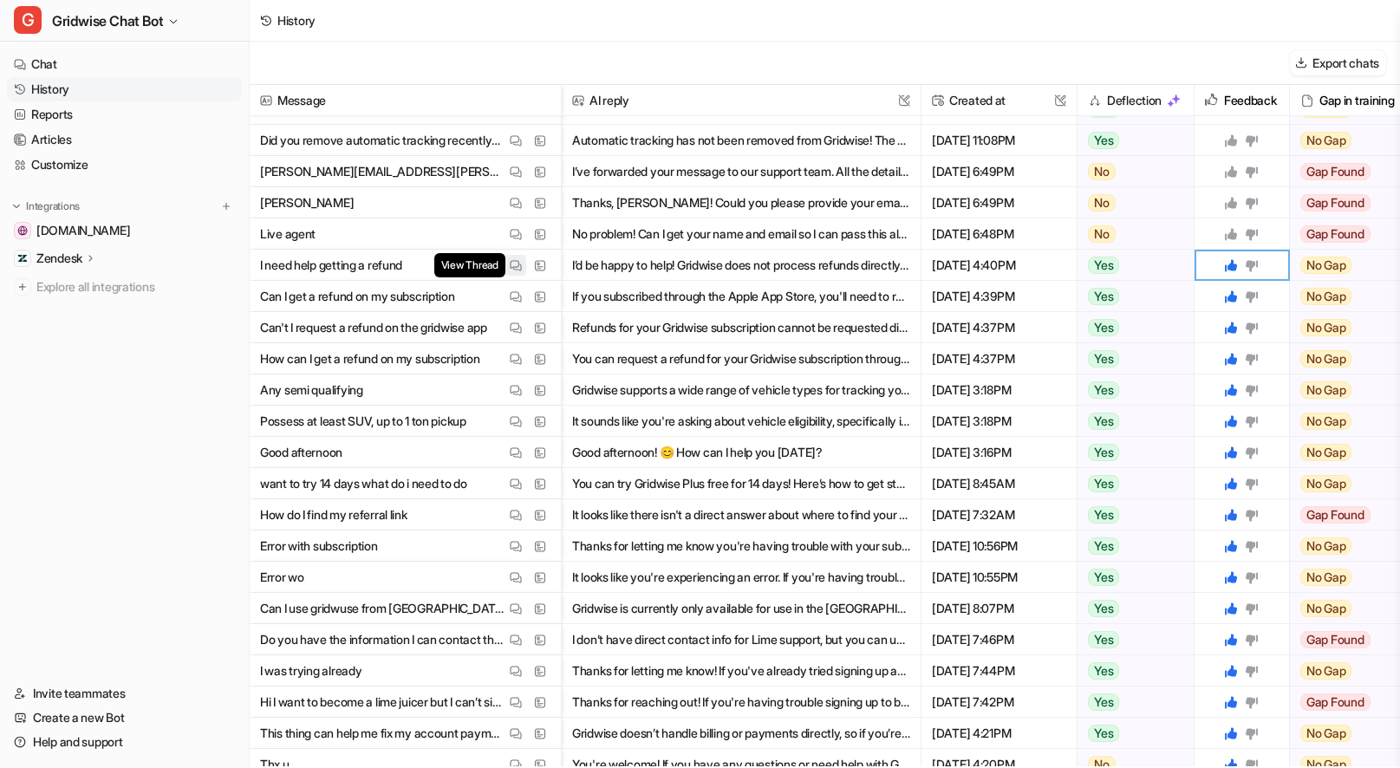
click at [512, 268] on img at bounding box center [516, 265] width 12 height 13
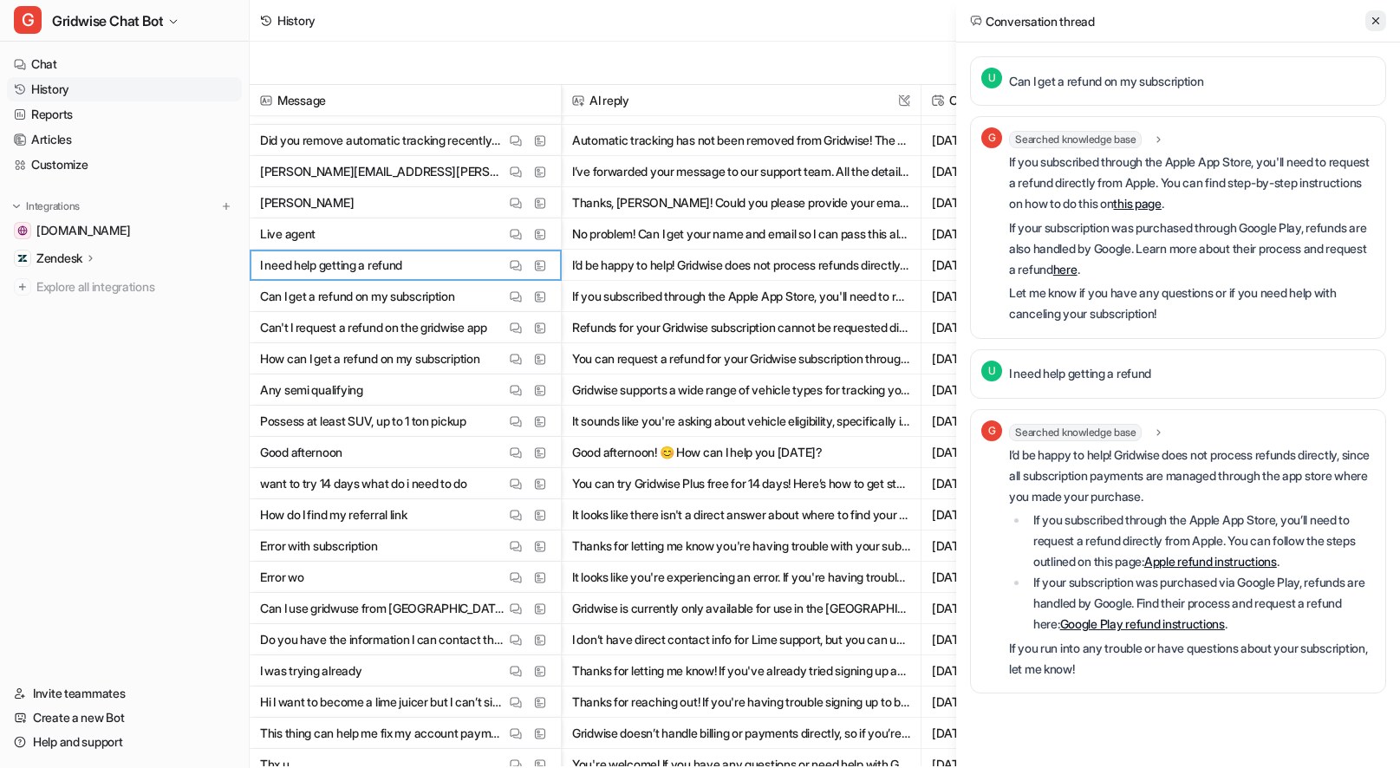
click at [1376, 24] on icon at bounding box center [1375, 21] width 12 height 12
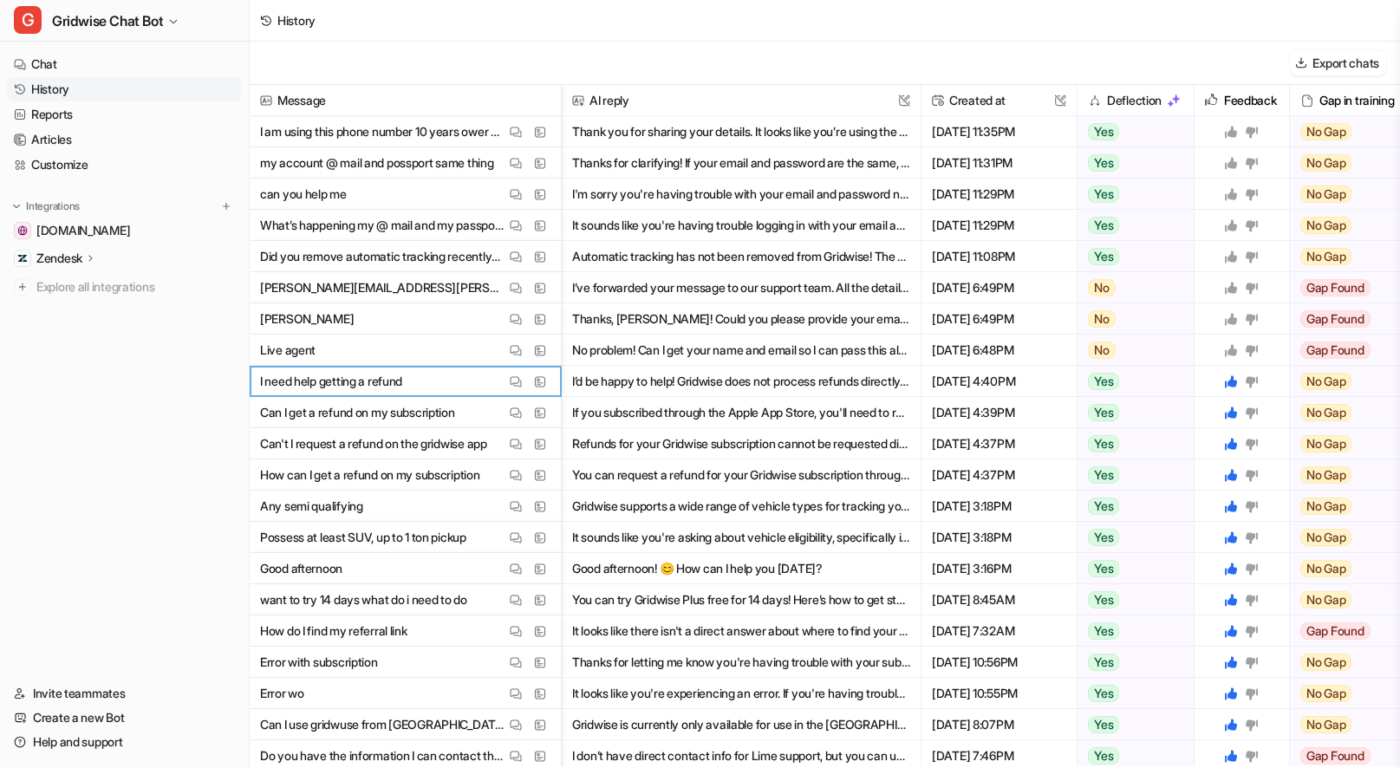
drag, startPoint x: 1231, startPoint y: 348, endPoint x: 1233, endPoint y: 330, distance: 17.5
click at [1231, 347] on icon at bounding box center [1231, 350] width 12 height 12
click at [1232, 322] on icon at bounding box center [1231, 319] width 12 height 12
click at [1232, 288] on icon at bounding box center [1231, 288] width 12 height 12
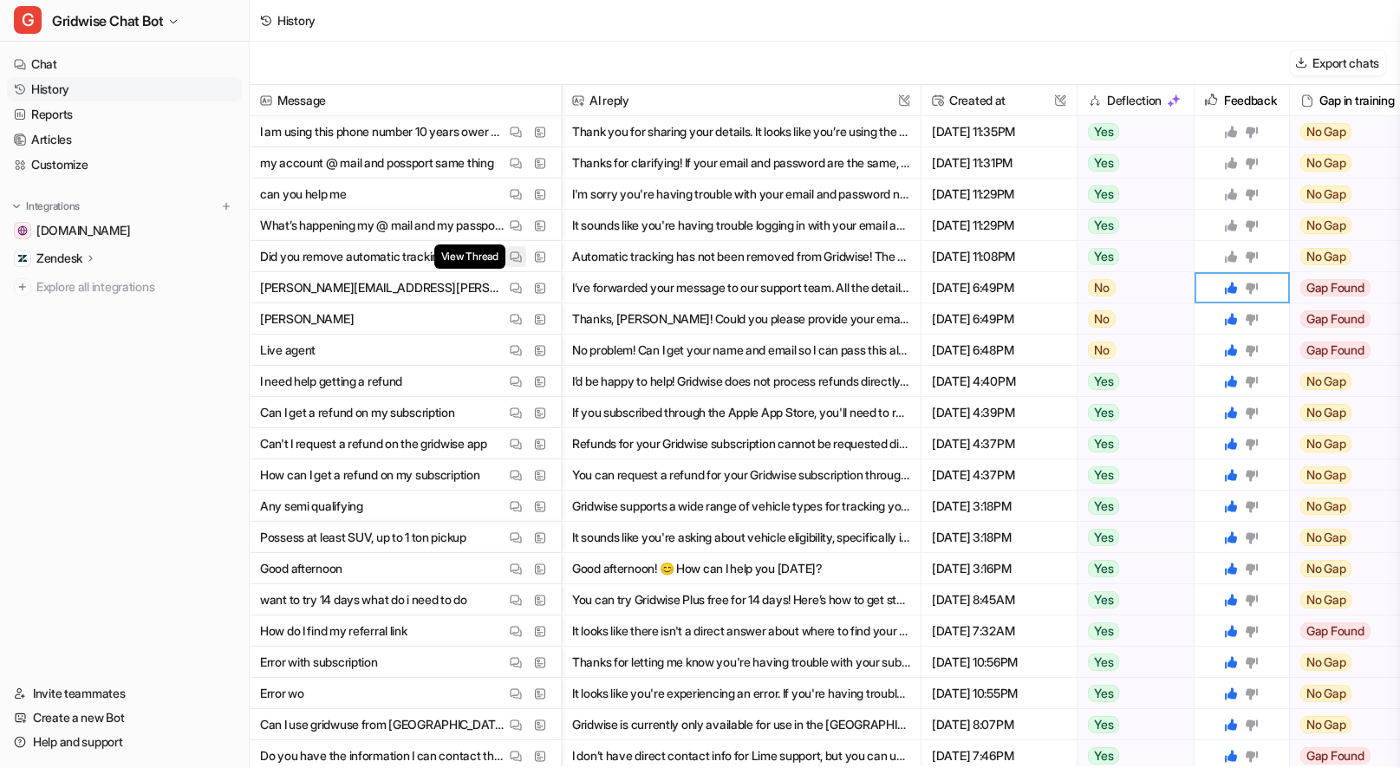
click at [510, 263] on button "View Thread" at bounding box center [515, 256] width 21 height 21
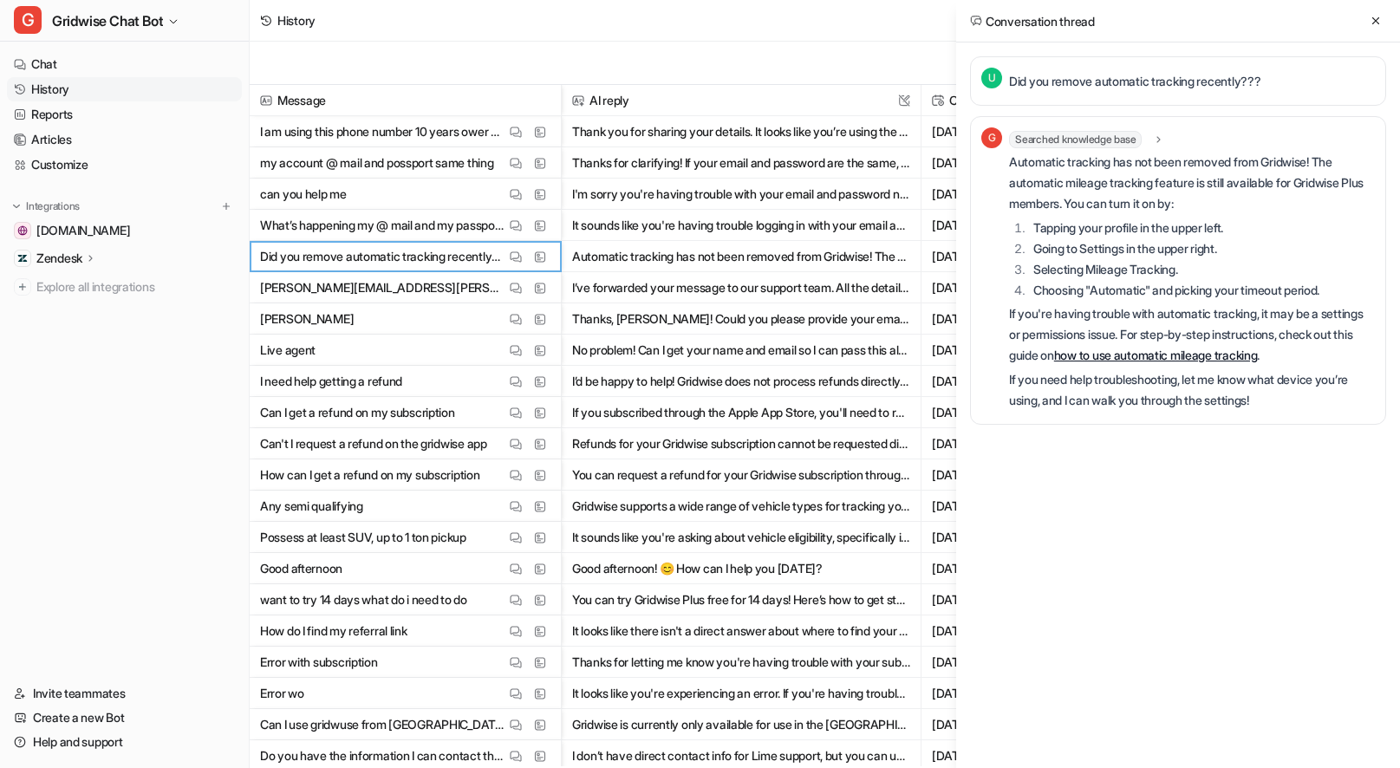
drag, startPoint x: 1371, startPoint y: 21, endPoint x: 1287, endPoint y: 101, distance: 116.5
click at [1371, 21] on icon at bounding box center [1375, 21] width 12 height 12
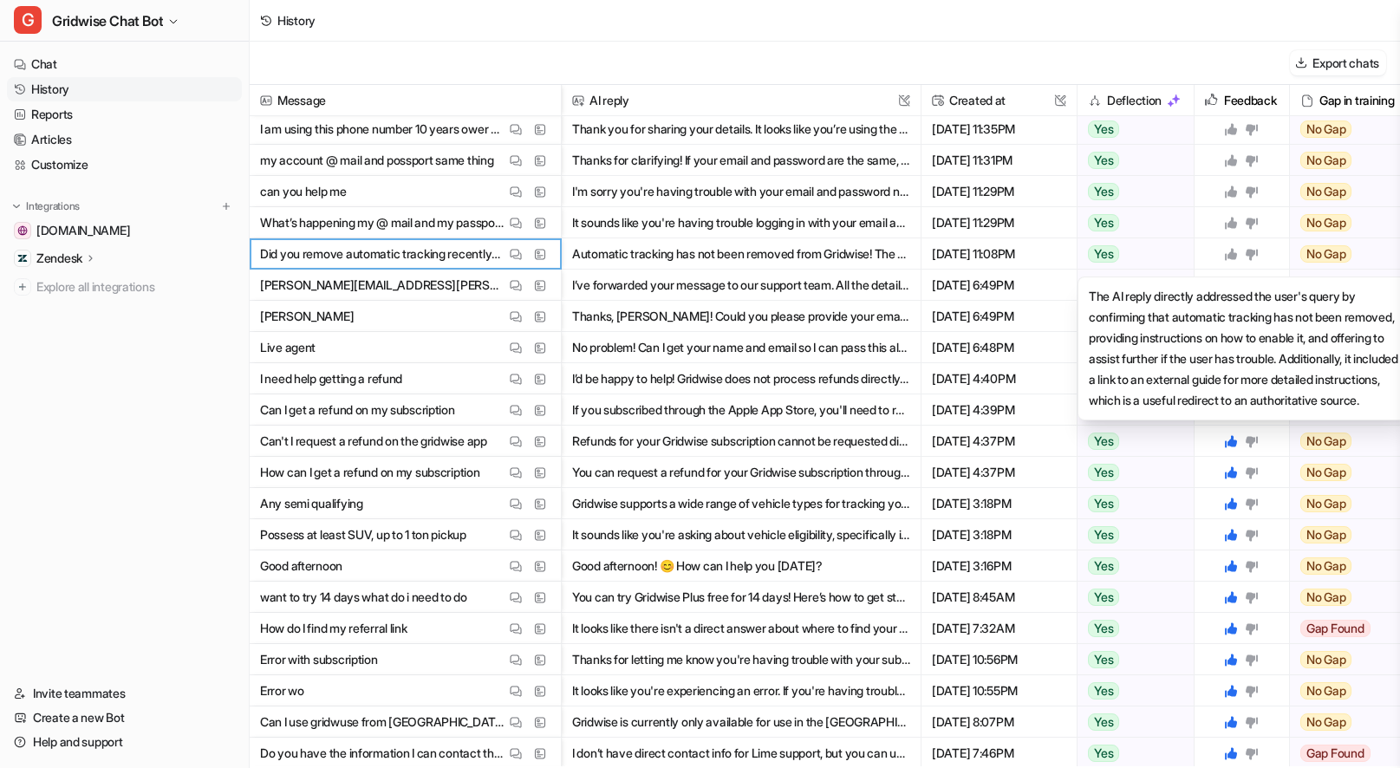
scroll to position [3, 0]
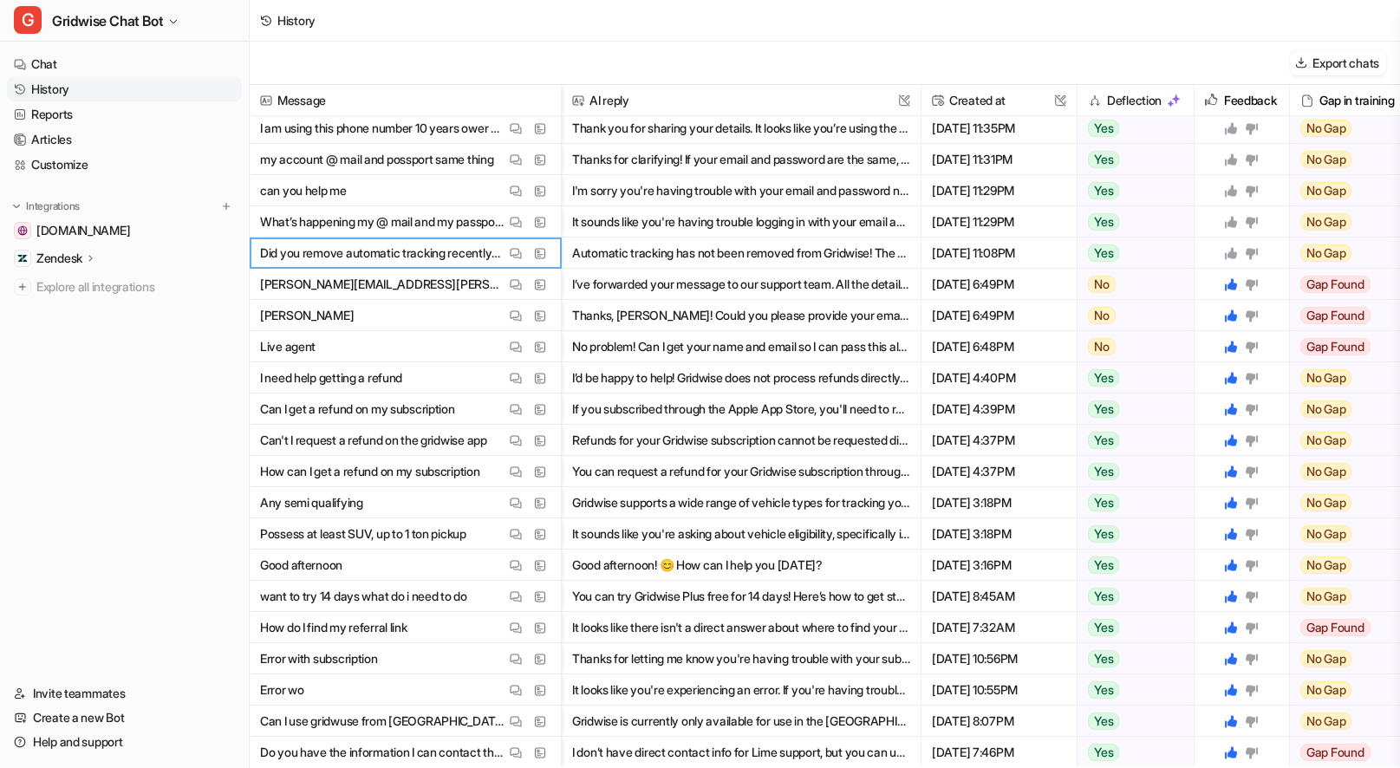
click at [1229, 257] on icon at bounding box center [1231, 253] width 12 height 12
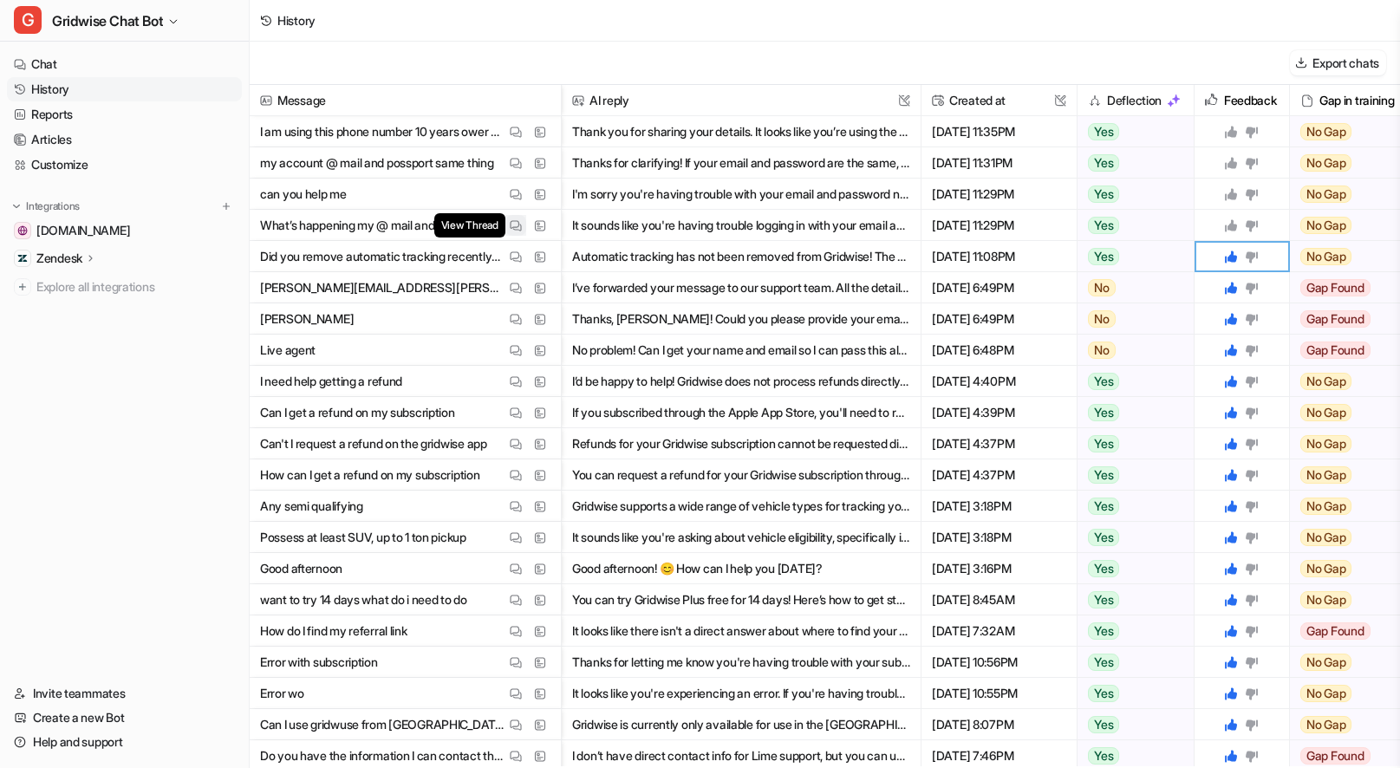
scroll to position [0, 0]
click at [523, 231] on button "View Thread" at bounding box center [515, 225] width 21 height 21
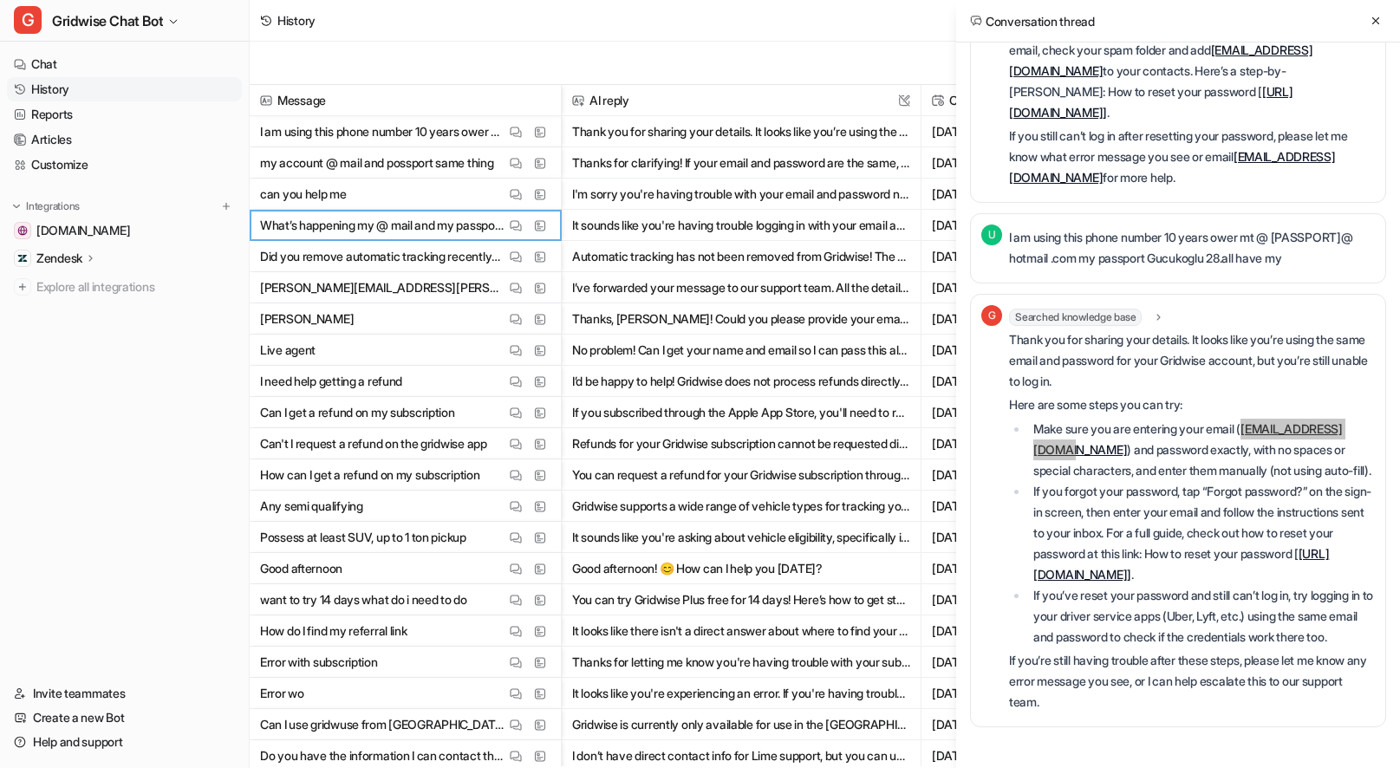
scroll to position [1451, 0]
click at [1297, 419] on li "Make sure you are entering your email ( [EMAIL_ADDRESS][DOMAIN_NAME] ) and pass…" at bounding box center [1201, 450] width 347 height 62
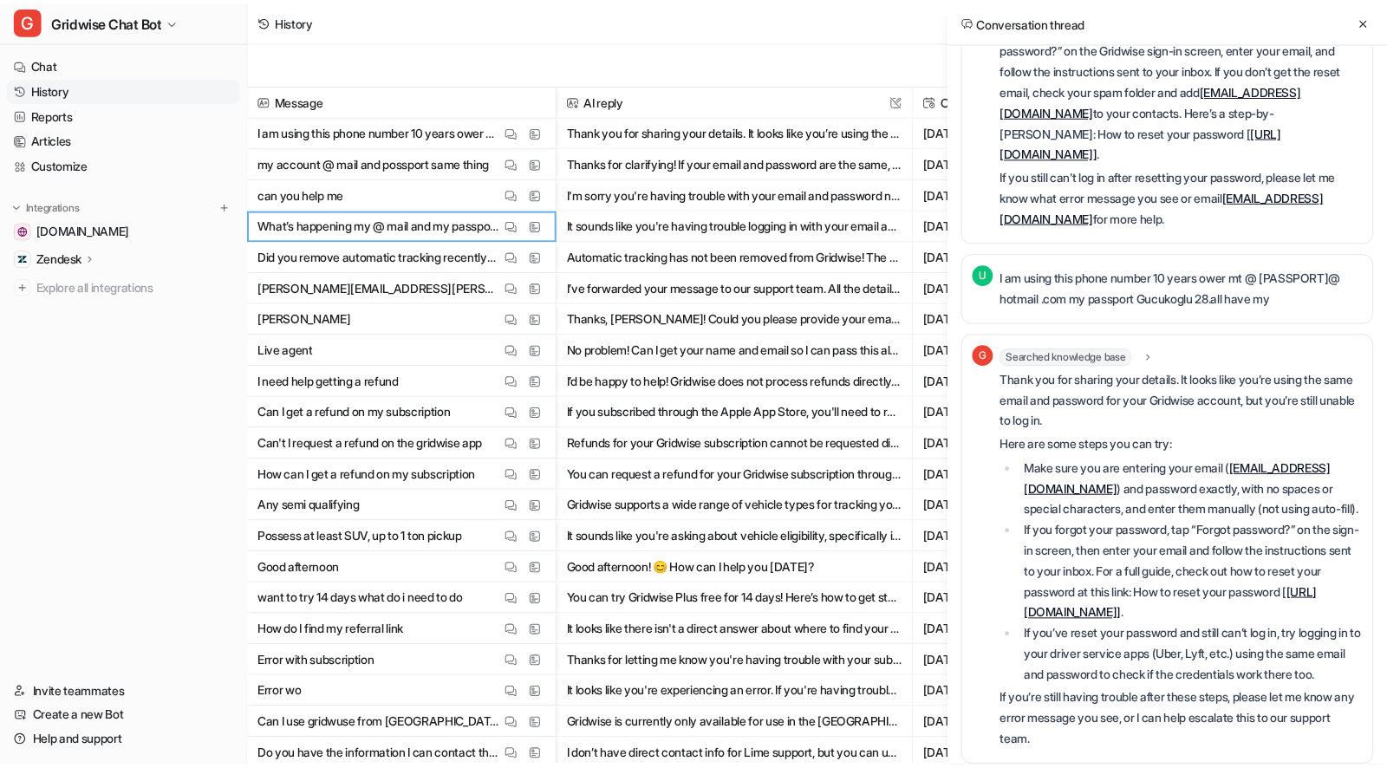
scroll to position [1454, 0]
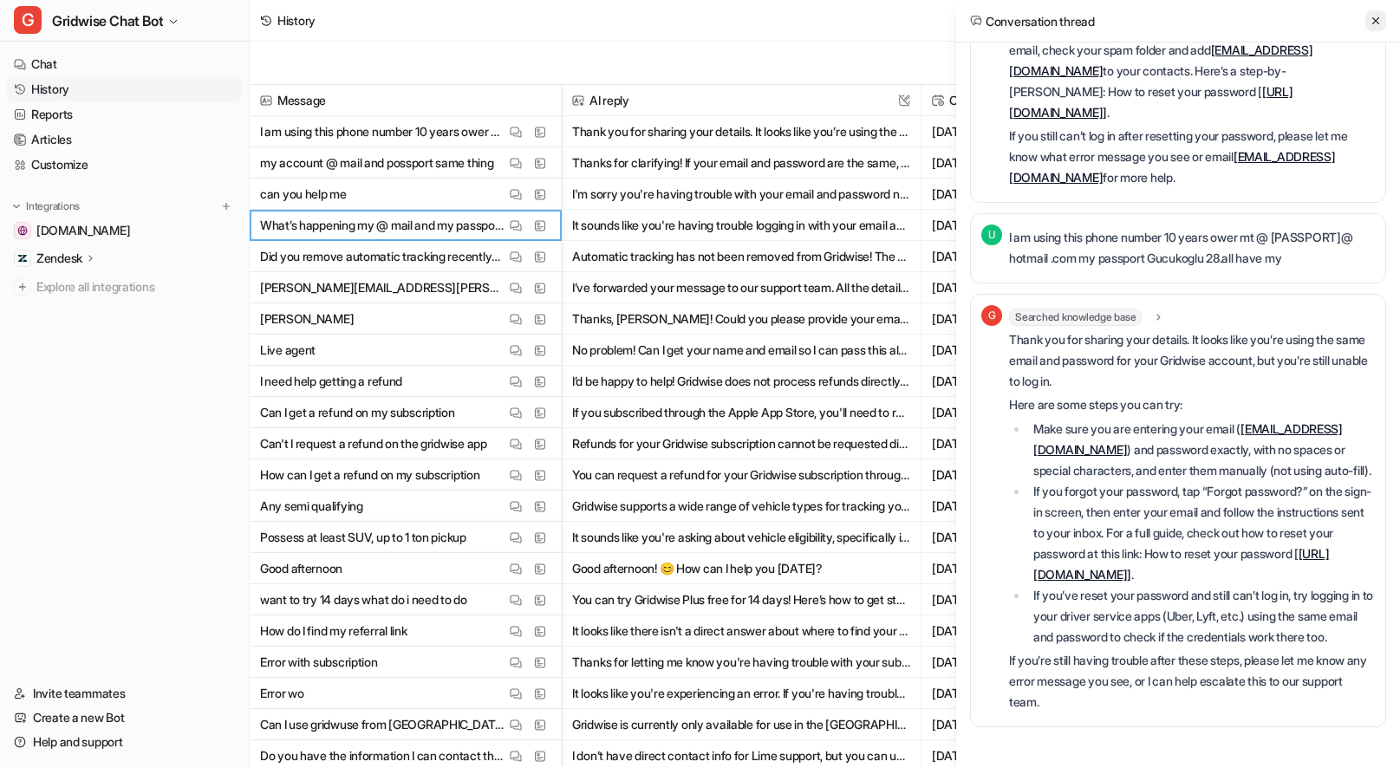
click at [1383, 22] on button at bounding box center [1375, 20] width 21 height 21
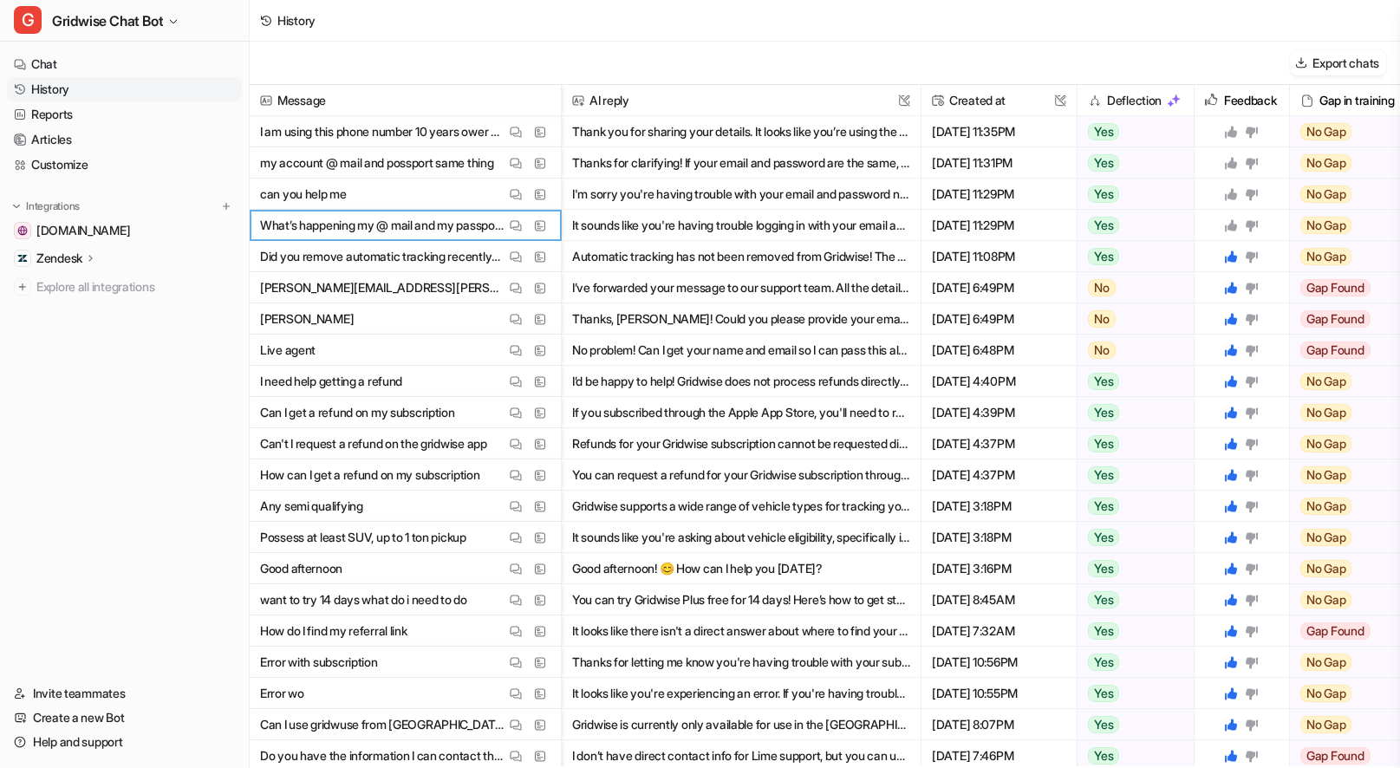
click at [1236, 226] on icon at bounding box center [1231, 225] width 12 height 12
click at [1234, 189] on icon at bounding box center [1231, 194] width 14 height 14
click at [1230, 168] on icon at bounding box center [1231, 163] width 14 height 14
drag, startPoint x: 1233, startPoint y: 120, endPoint x: 1232, endPoint y: 134, distance: 13.9
click at [1232, 121] on div at bounding box center [1241, 131] width 81 height 30
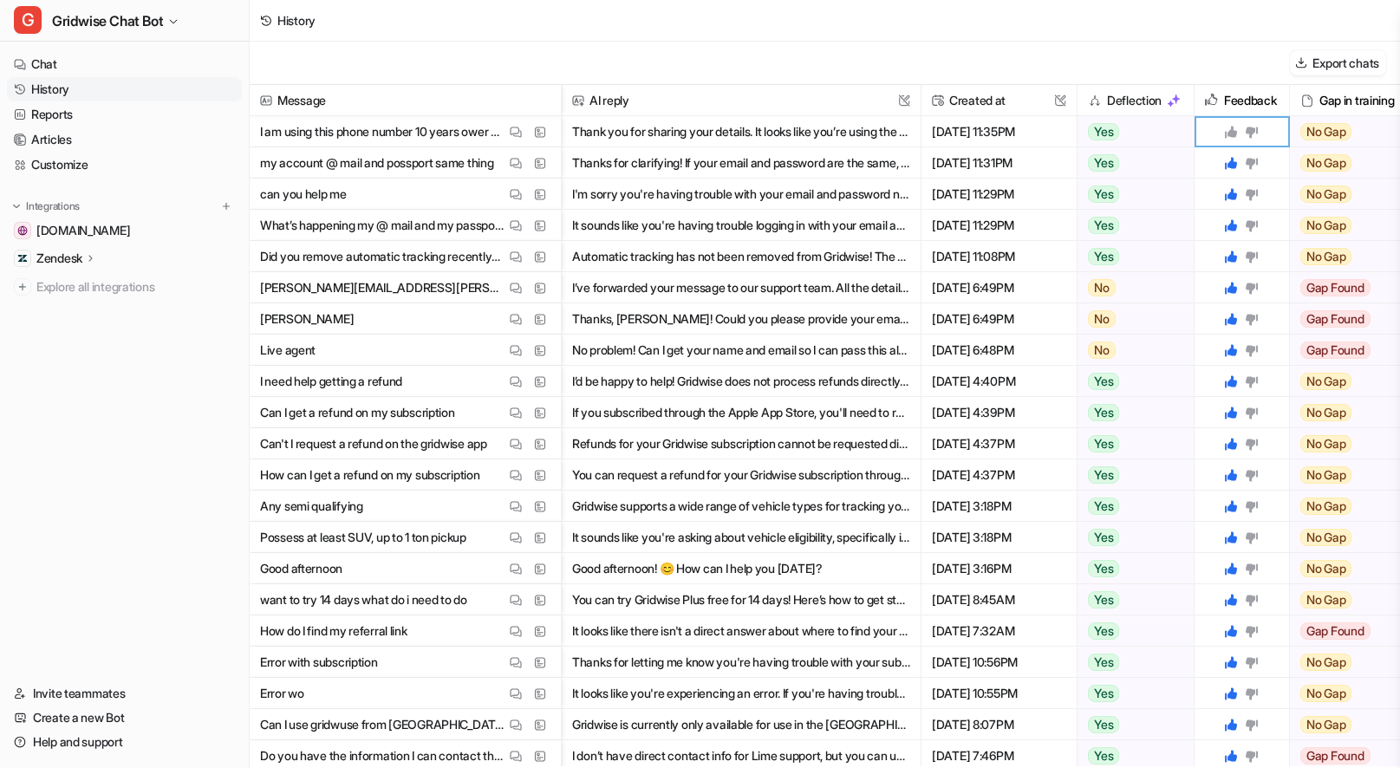
click at [1232, 134] on icon at bounding box center [1231, 132] width 12 height 12
click at [1049, 37] on div "History" at bounding box center [825, 21] width 1150 height 42
click at [72, 107] on link "Reports" at bounding box center [124, 114] width 235 height 24
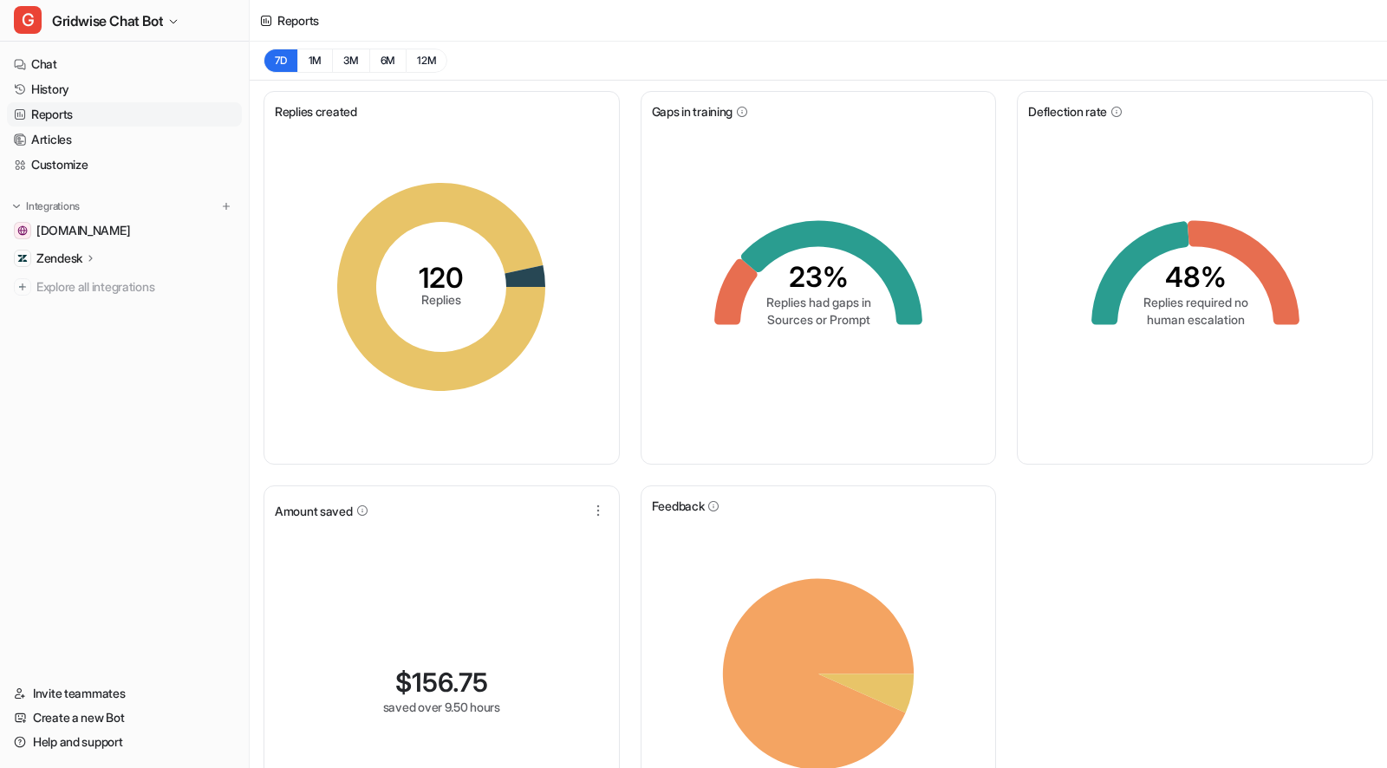
drag, startPoint x: 1185, startPoint y: 588, endPoint x: 1203, endPoint y: 348, distance: 241.6
click at [1185, 588] on div "Replies created 120 Replies Gaps in training 23% Replies had gaps in Sources or…" at bounding box center [818, 480] width 1137 height 798
click at [1134, 591] on div "Replies created 120 Replies Gaps in training 23% Replies had gaps in Sources or…" at bounding box center [818, 480] width 1137 height 798
